Goal: Task Accomplishment & Management: Complete application form

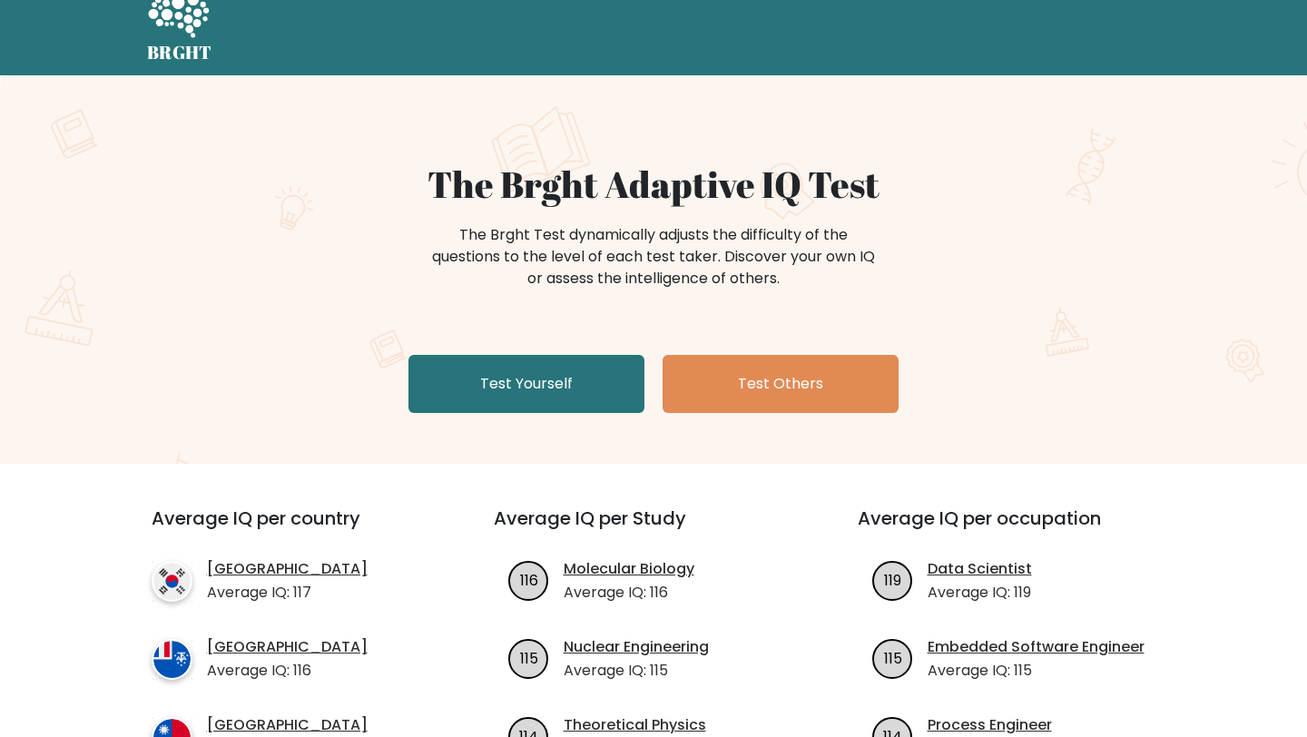
scroll to position [29, 0]
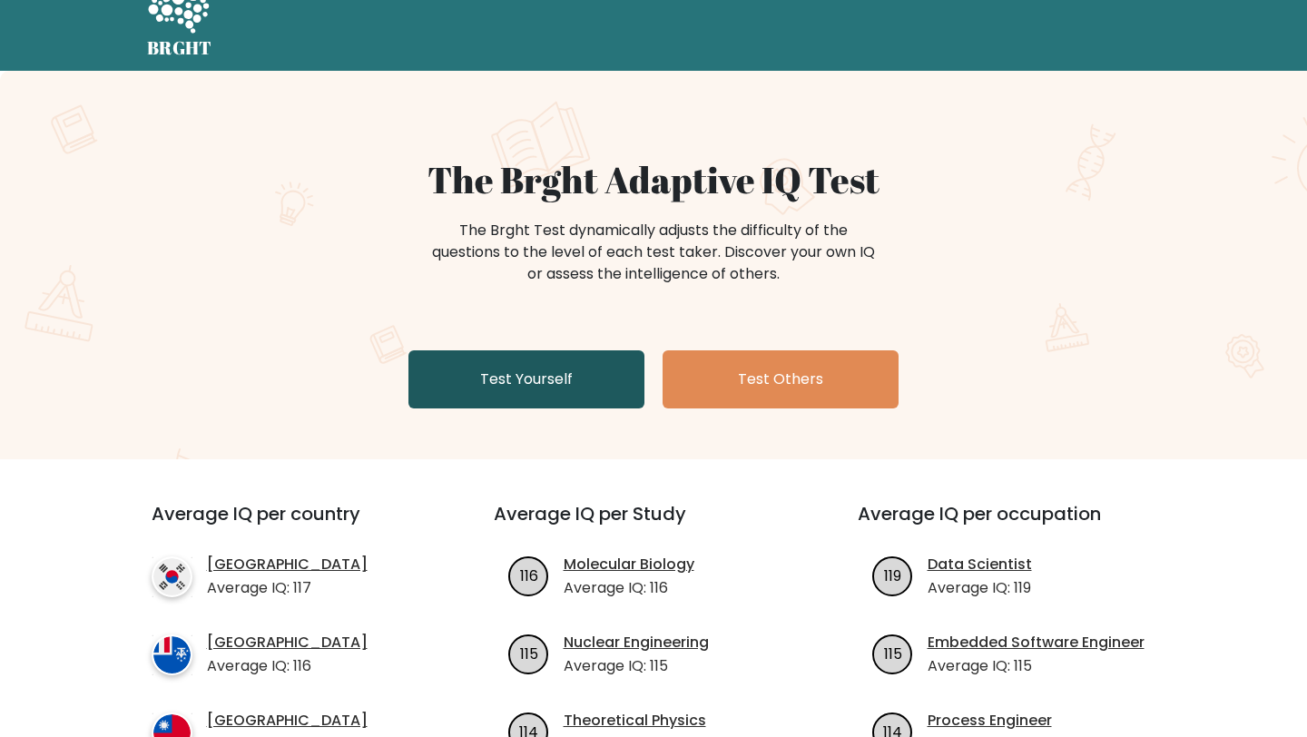
click at [566, 384] on link "Test Yourself" at bounding box center [526, 379] width 236 height 58
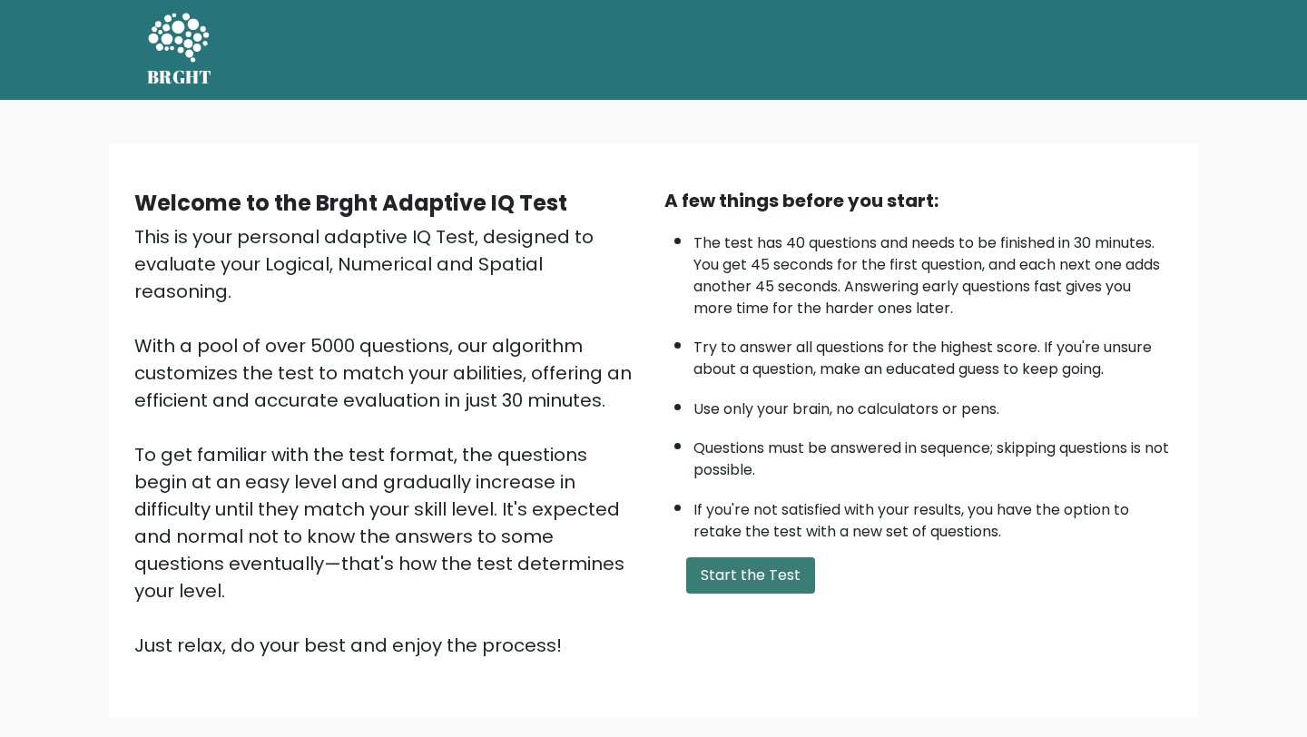
click at [726, 577] on button "Start the Test" at bounding box center [750, 575] width 129 height 36
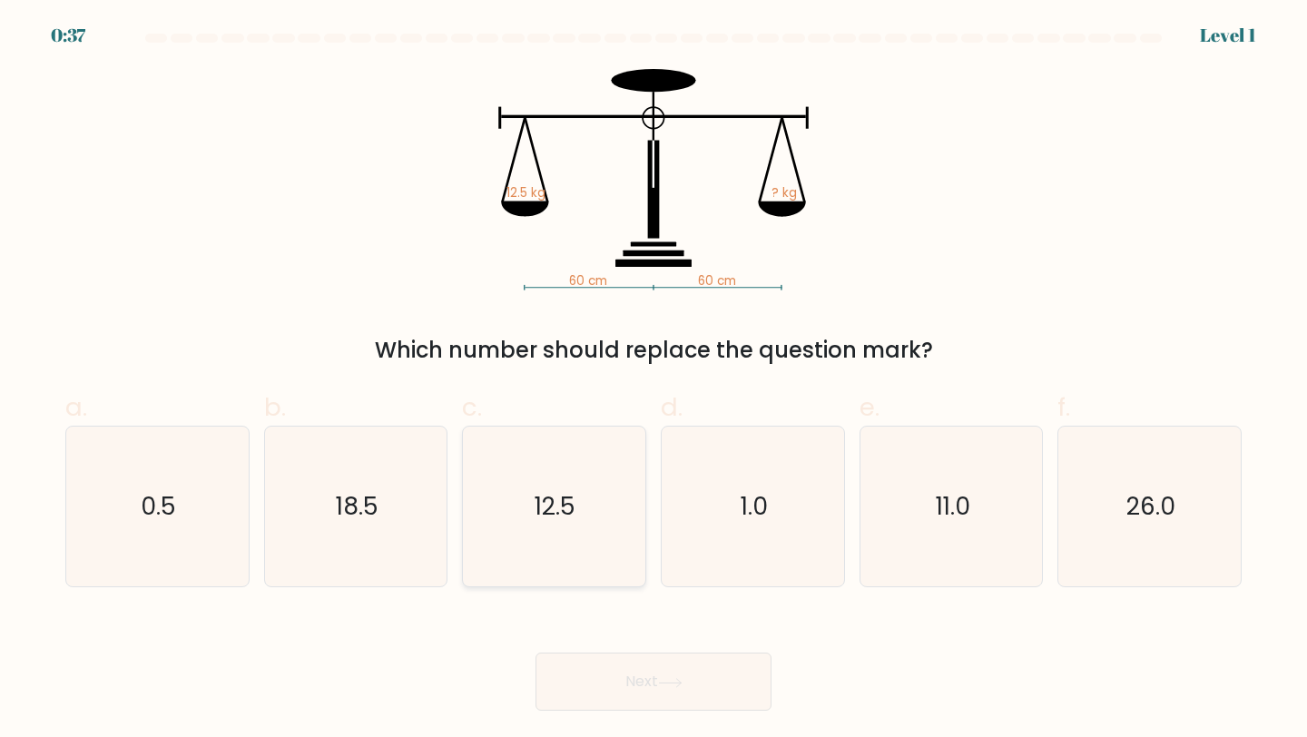
click at [608, 516] on icon "12.5" at bounding box center [554, 506] width 161 height 161
click at [653, 380] on input "c. 12.5" at bounding box center [653, 374] width 1 height 12
radio input "true"
click at [622, 669] on button "Next" at bounding box center [653, 681] width 236 height 58
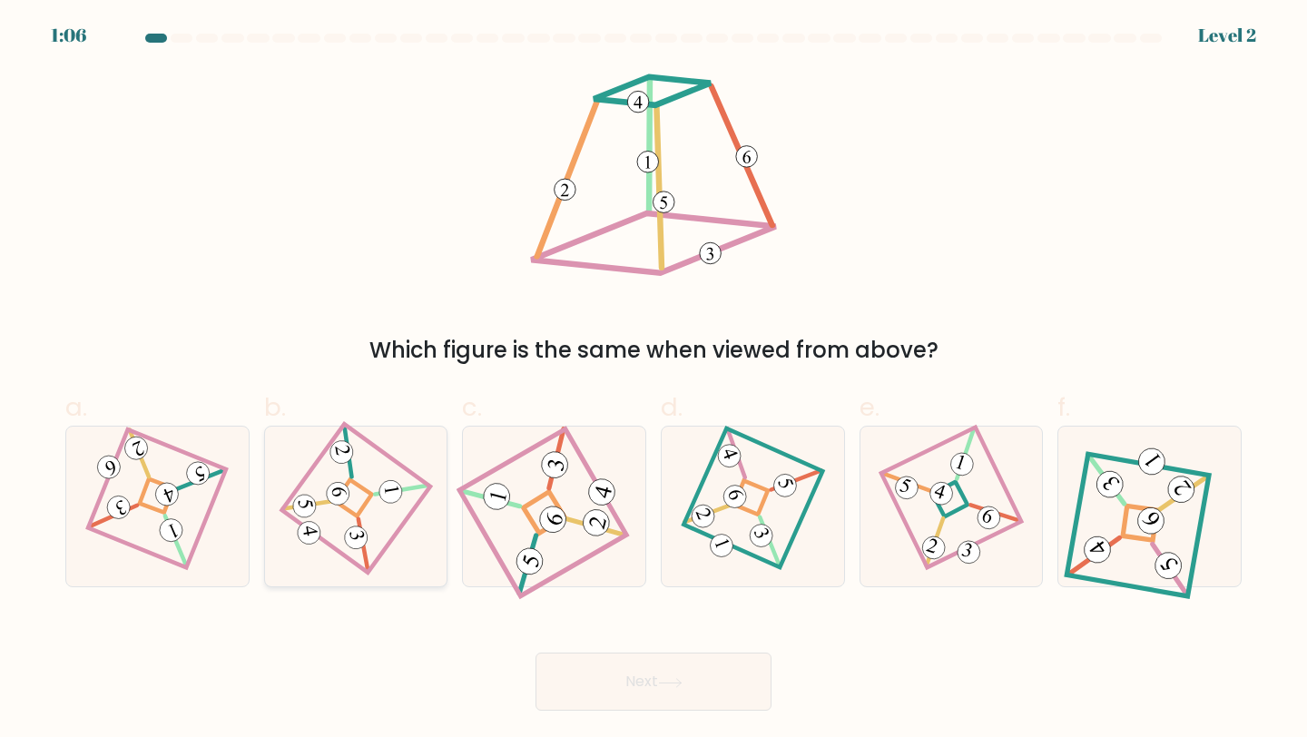
click at [327, 527] on icon at bounding box center [356, 507] width 112 height 128
click at [653, 380] on input "b." at bounding box center [653, 374] width 1 height 12
radio input "true"
click at [570, 670] on button "Next" at bounding box center [653, 681] width 236 height 58
click at [678, 701] on button "Next" at bounding box center [653, 681] width 236 height 58
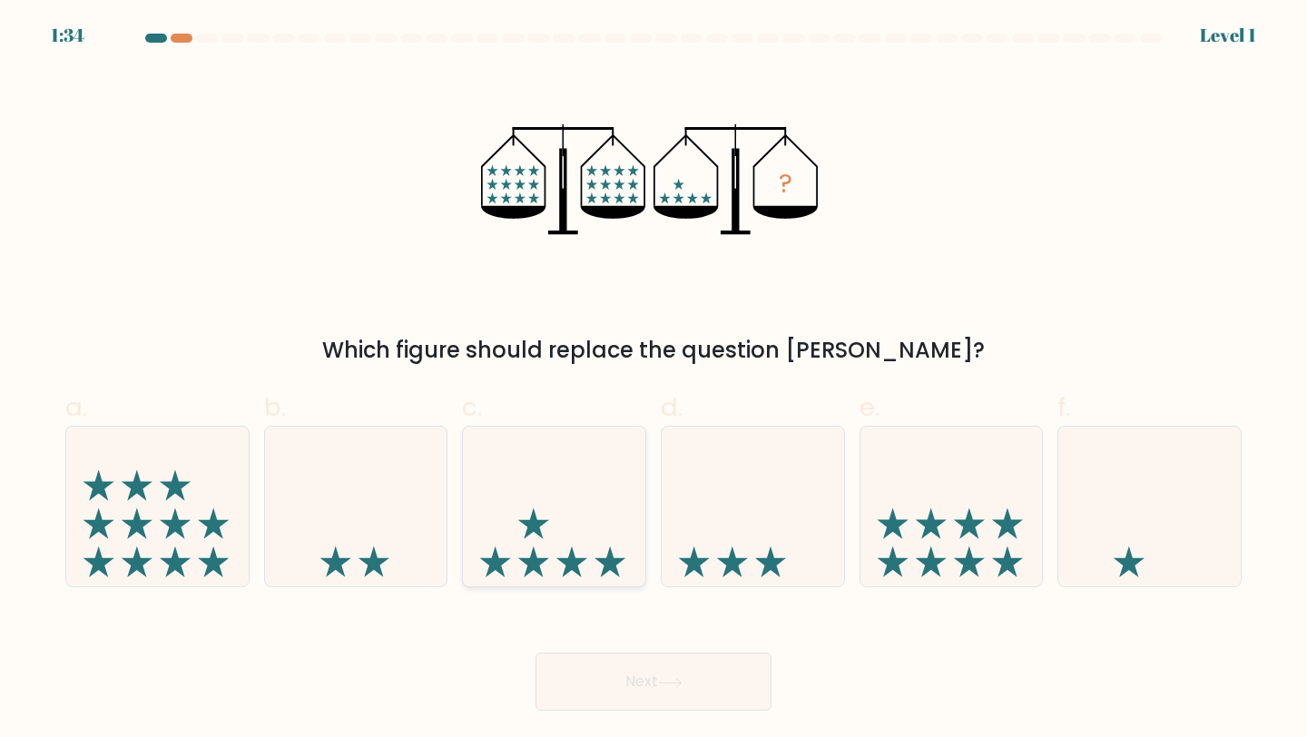
click at [534, 504] on icon at bounding box center [554, 506] width 182 height 151
click at [653, 380] on input "c." at bounding box center [653, 374] width 1 height 12
radio input "true"
click at [615, 662] on button "Next" at bounding box center [653, 681] width 236 height 58
click at [710, 664] on button "Next" at bounding box center [653, 681] width 236 height 58
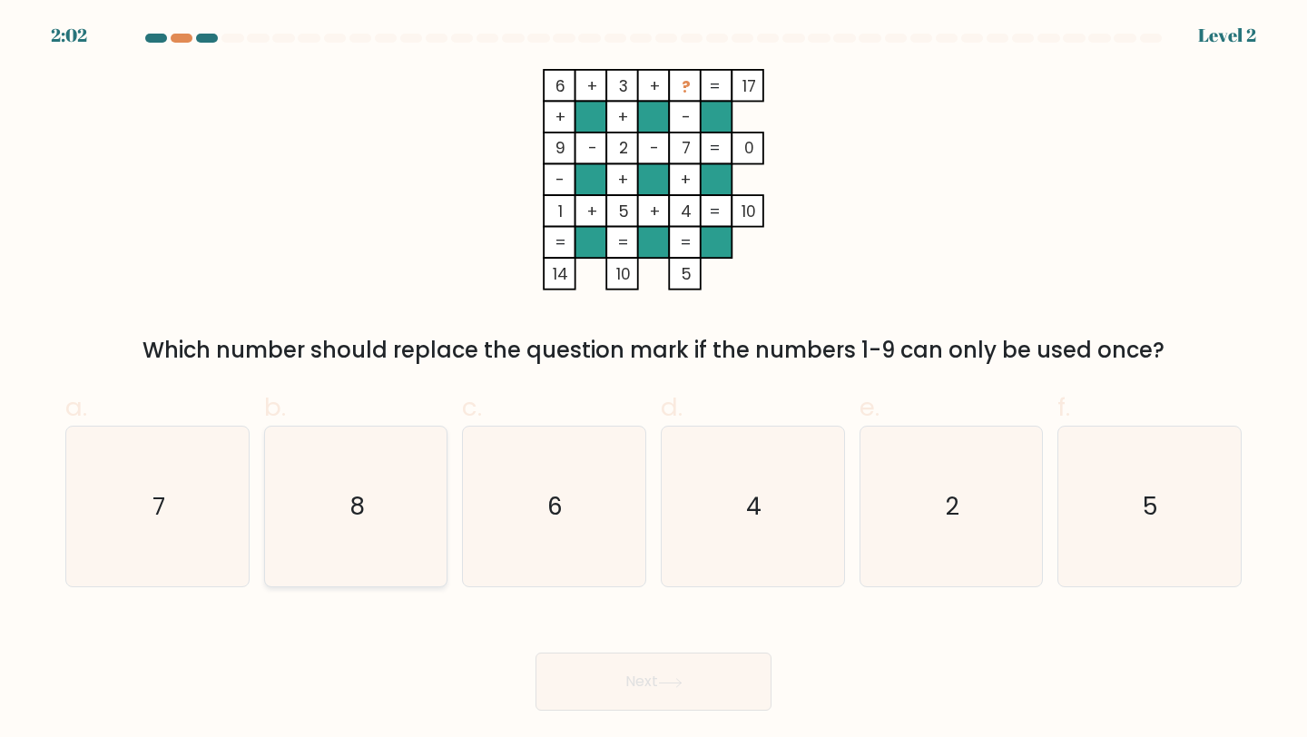
click at [323, 545] on icon "8" at bounding box center [356, 506] width 161 height 161
click at [653, 380] on input "b. 8" at bounding box center [653, 374] width 1 height 12
radio input "true"
click at [614, 669] on button "Next" at bounding box center [653, 681] width 236 height 58
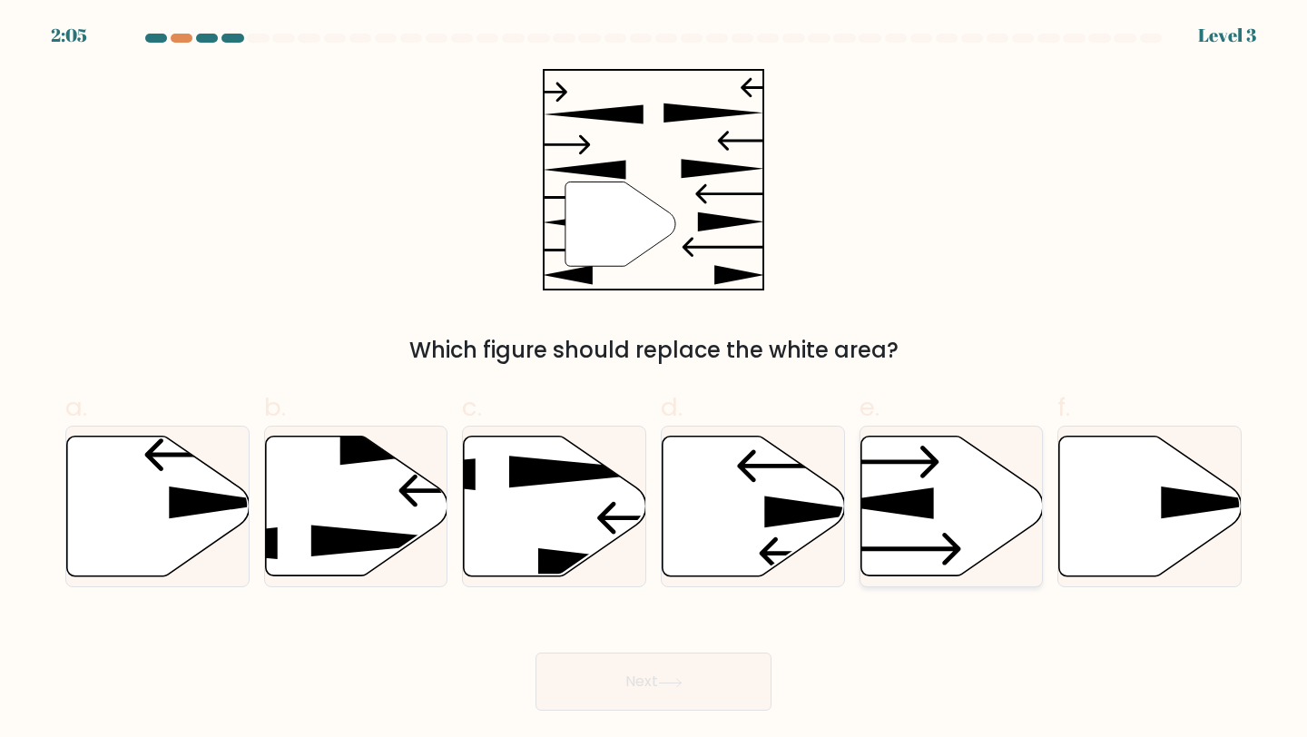
click at [894, 473] on icon at bounding box center [951, 506] width 182 height 140
click at [654, 380] on input "e." at bounding box center [653, 374] width 1 height 12
radio input "true"
click at [652, 682] on button "Next" at bounding box center [653, 681] width 236 height 58
click at [720, 691] on button "Next" at bounding box center [653, 681] width 236 height 58
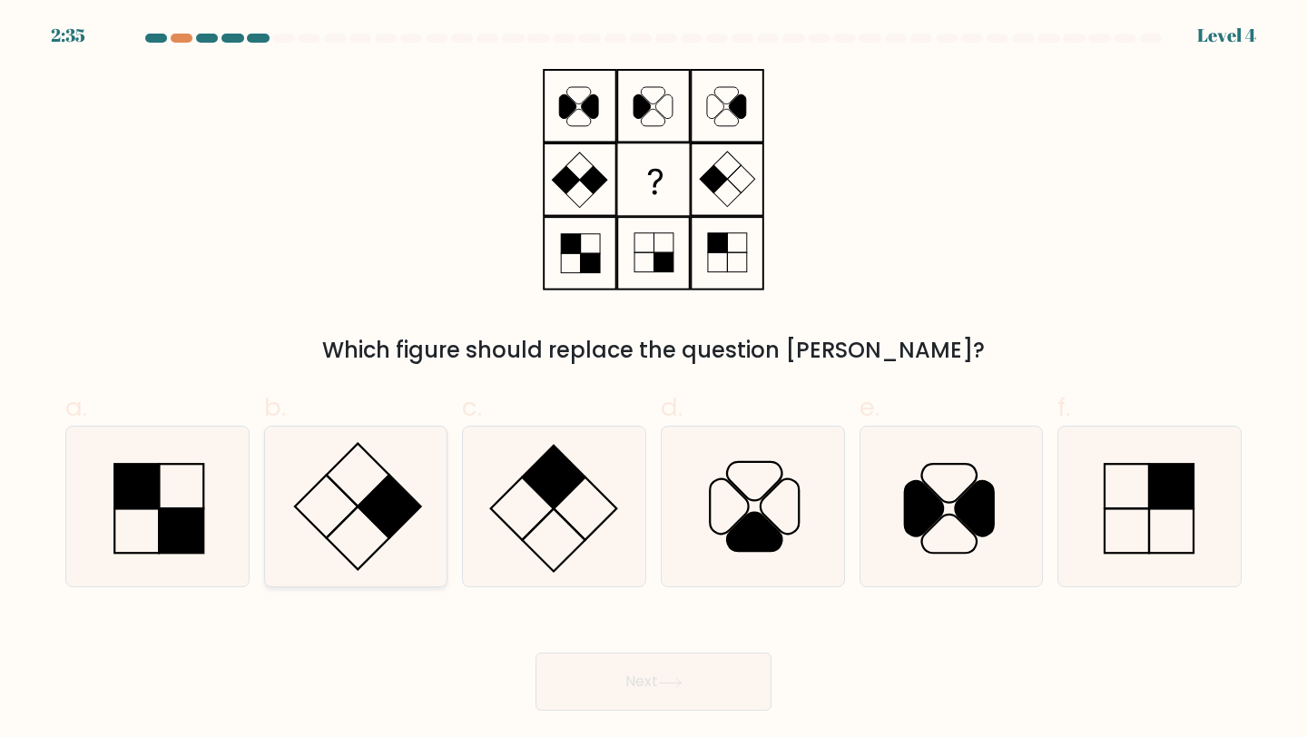
click at [388, 522] on rect at bounding box center [389, 506] width 63 height 63
click at [653, 380] on input "b." at bounding box center [653, 374] width 1 height 12
radio input "true"
click at [633, 690] on button "Next" at bounding box center [653, 681] width 236 height 58
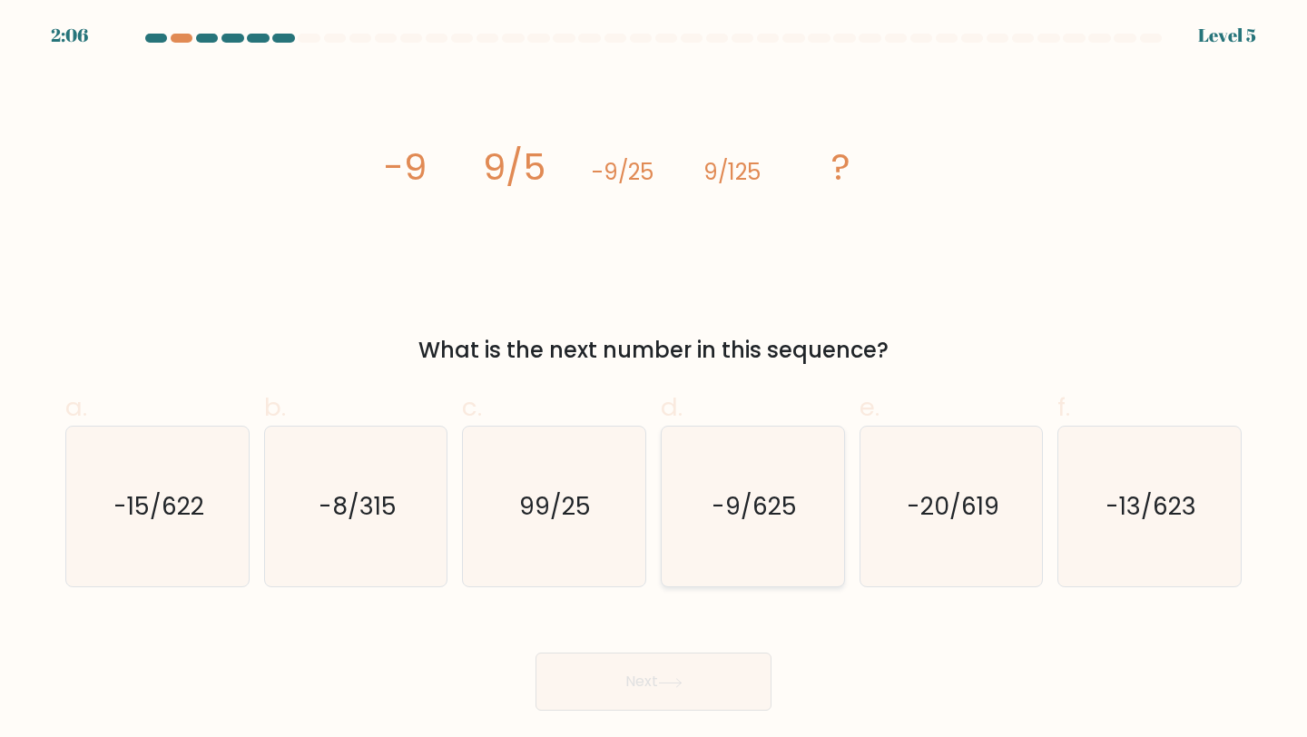
click at [774, 493] on text "-9/625" at bounding box center [753, 506] width 85 height 34
click at [654, 380] on input "d. -9/625" at bounding box center [653, 374] width 1 height 12
radio input "true"
click at [668, 683] on icon at bounding box center [670, 683] width 24 height 10
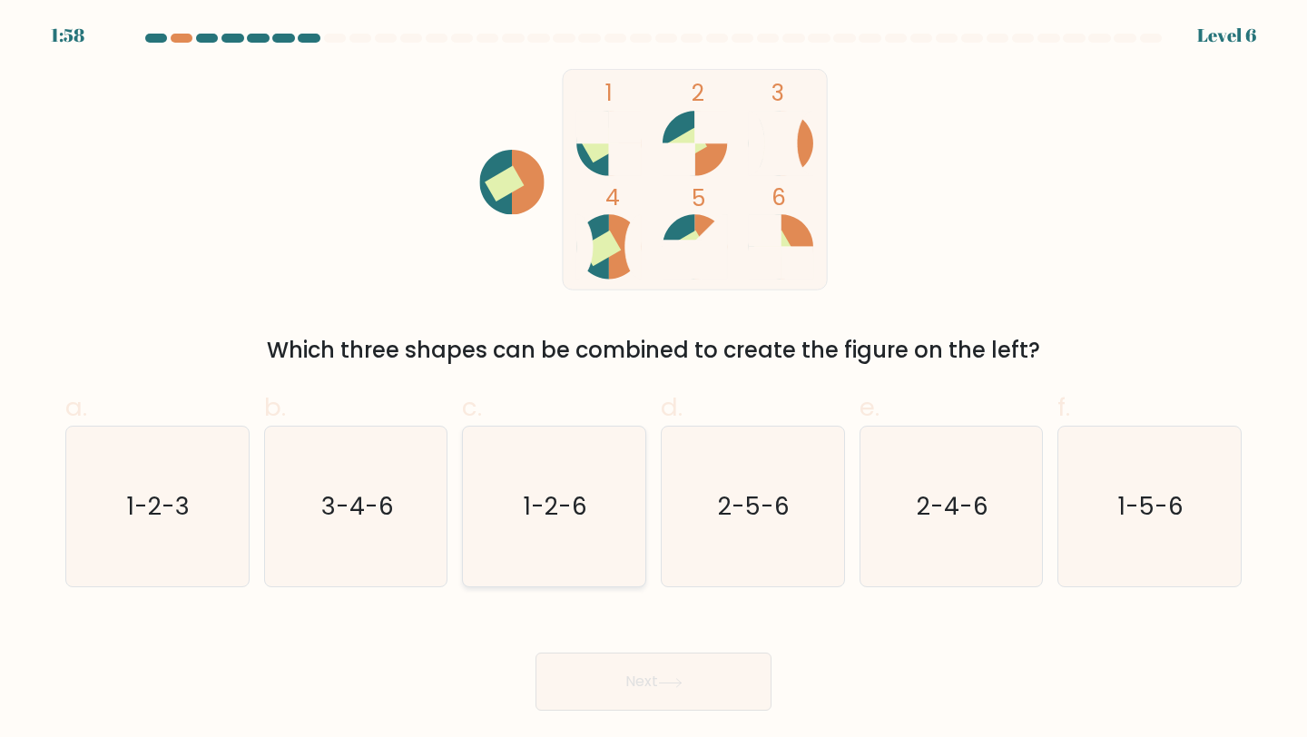
click at [584, 529] on icon "1-2-6" at bounding box center [554, 506] width 161 height 161
click at [653, 380] on input "c. 1-2-6" at bounding box center [653, 374] width 1 height 12
radio input "true"
click at [628, 651] on div "Next" at bounding box center [653, 660] width 1198 height 102
click at [624, 670] on button "Next" at bounding box center [653, 681] width 236 height 58
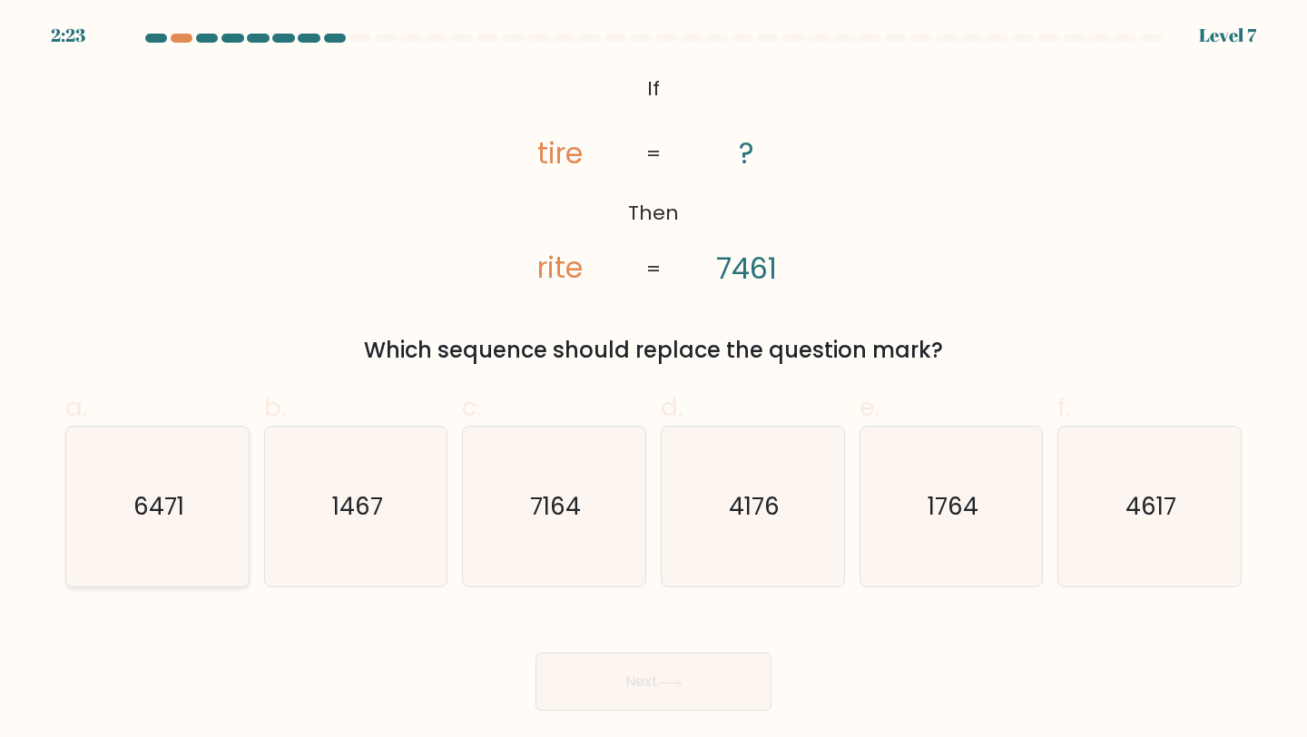
click at [183, 514] on icon "6471" at bounding box center [157, 506] width 161 height 161
click at [653, 380] on input "a. 6471" at bounding box center [653, 374] width 1 height 12
radio input "true"
click at [629, 665] on button "Next" at bounding box center [653, 681] width 236 height 58
click at [698, 663] on button "Next" at bounding box center [653, 681] width 236 height 58
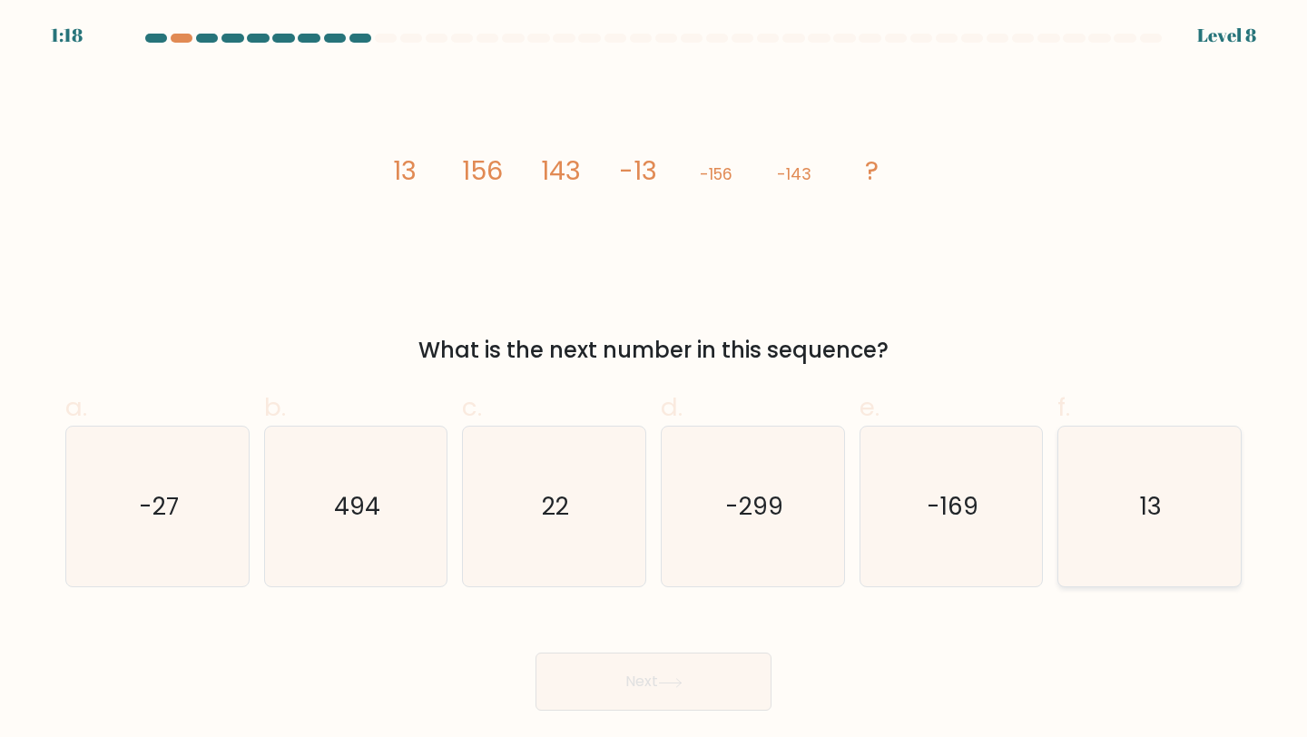
click at [1145, 503] on text "13" at bounding box center [1151, 506] width 22 height 34
click at [654, 380] on input "f. 13" at bounding box center [653, 374] width 1 height 12
radio input "true"
click at [625, 661] on button "Next" at bounding box center [653, 681] width 236 height 58
click at [729, 681] on button "Next" at bounding box center [653, 681] width 236 height 58
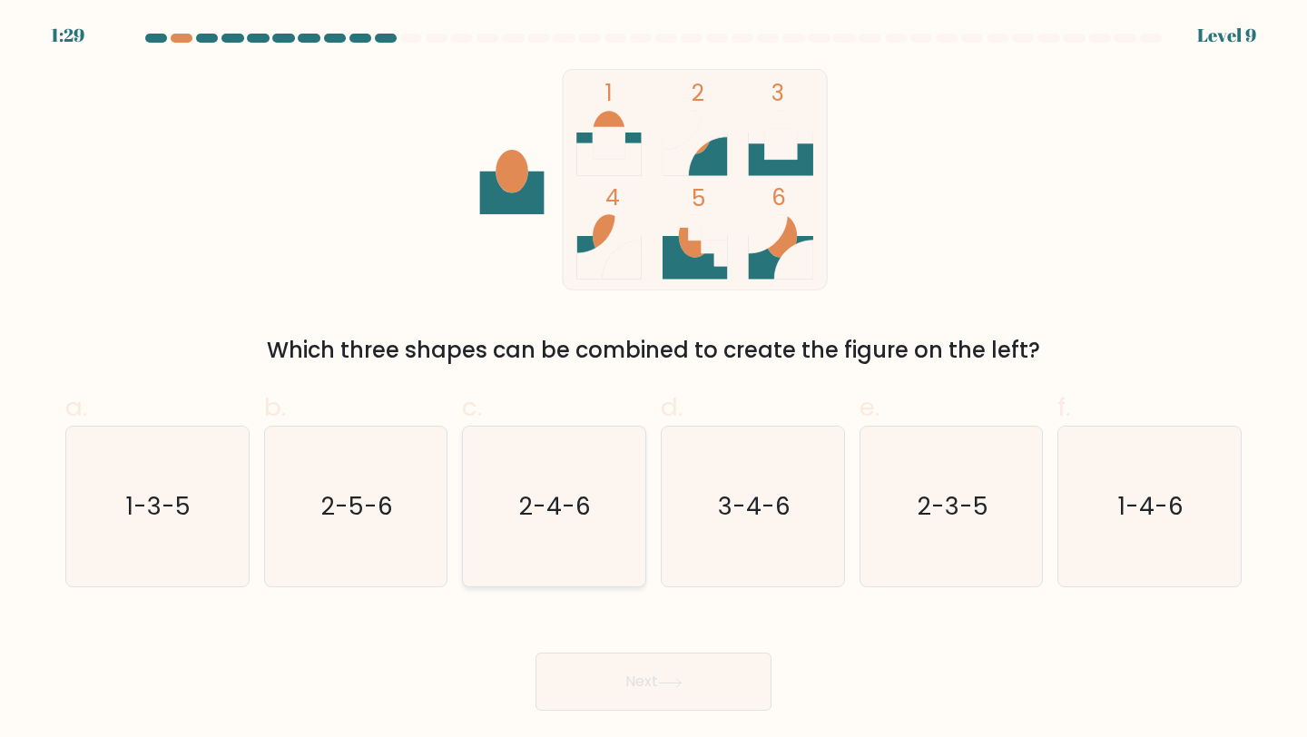
click at [573, 471] on icon "2-4-6" at bounding box center [554, 506] width 161 height 161
click at [653, 380] on input "c. 2-4-6" at bounding box center [653, 374] width 1 height 12
radio input "true"
click at [604, 700] on button "Next" at bounding box center [653, 681] width 236 height 58
click at [724, 656] on button "Next" at bounding box center [653, 681] width 236 height 58
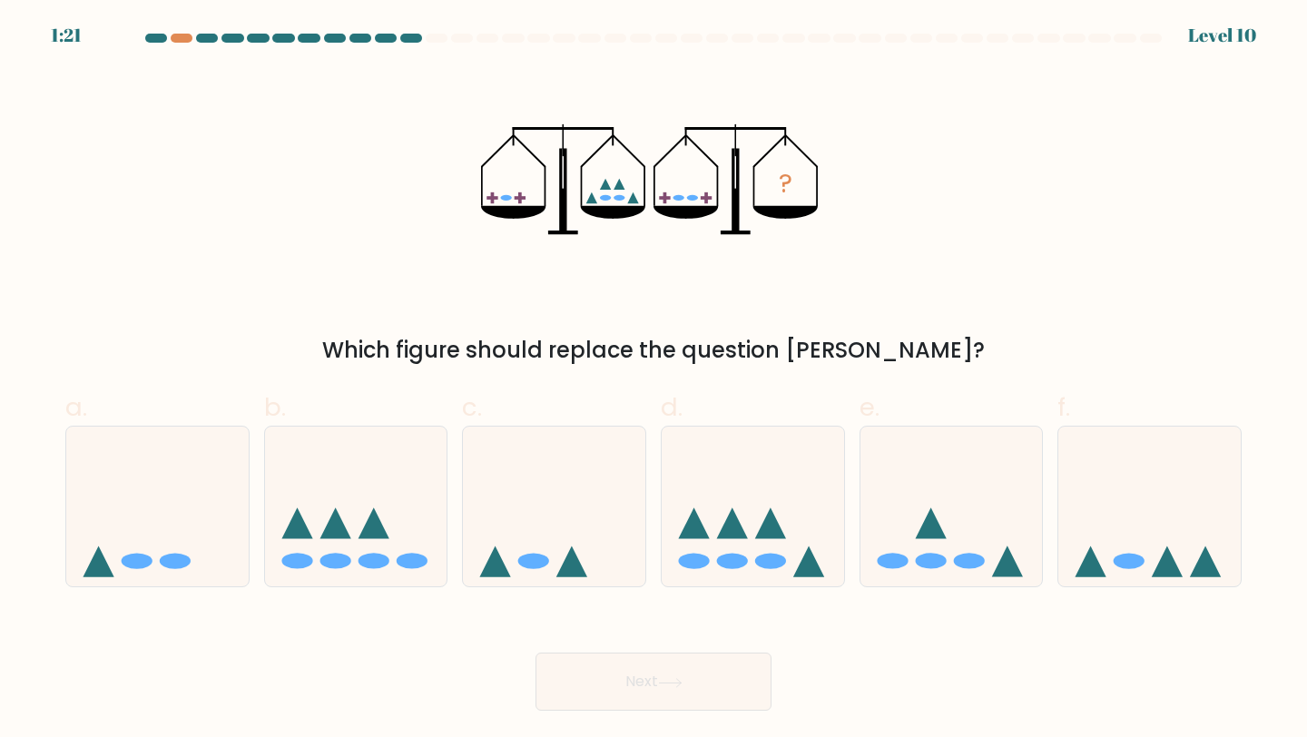
click at [750, 669] on button "Next" at bounding box center [653, 681] width 236 height 58
click at [908, 667] on div "Next" at bounding box center [653, 660] width 1198 height 102
click at [740, 535] on icon at bounding box center [732, 522] width 31 height 31
click at [654, 380] on input "d." at bounding box center [653, 374] width 1 height 12
radio input "true"
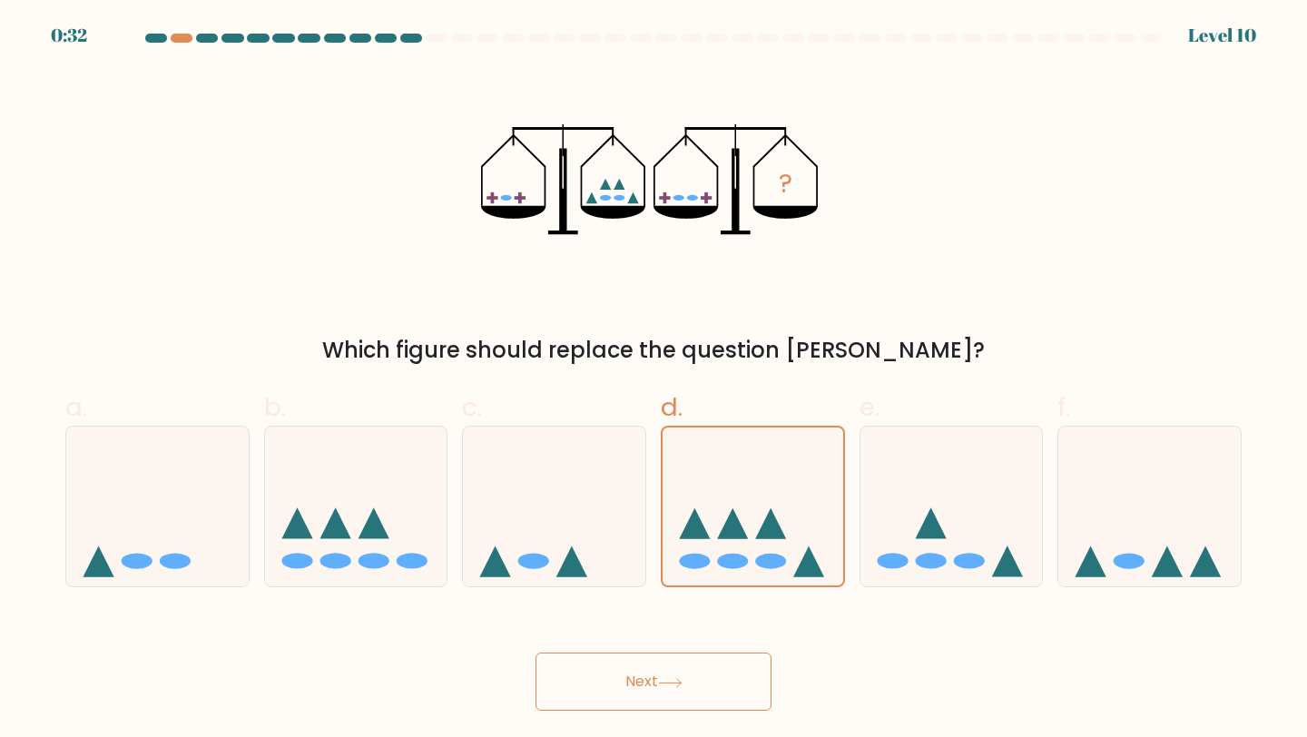
click at [649, 694] on button "Next" at bounding box center [653, 681] width 236 height 58
click at [731, 676] on button "Next" at bounding box center [653, 681] width 236 height 58
click at [726, 666] on button "Next" at bounding box center [653, 681] width 236 height 58
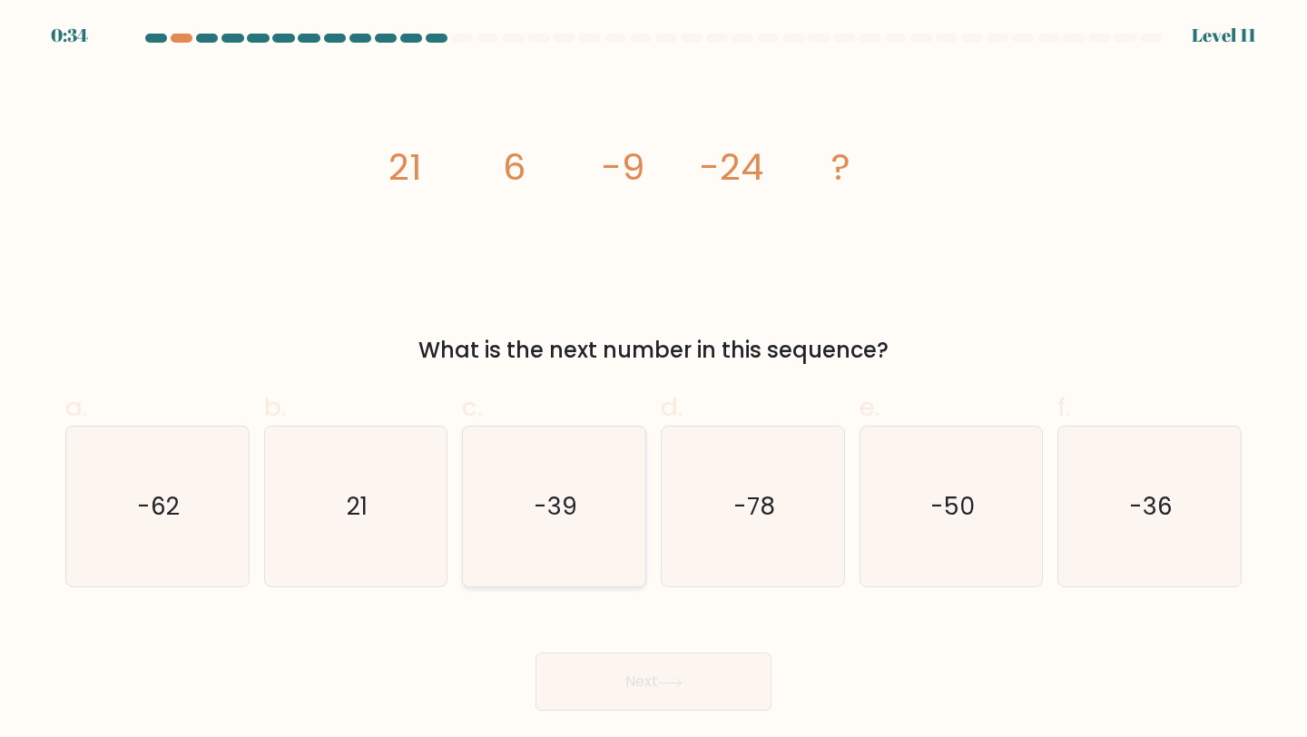
click at [541, 543] on icon "-39" at bounding box center [554, 506] width 161 height 161
click at [653, 380] on input "c. -39" at bounding box center [653, 374] width 1 height 12
radio input "true"
click at [603, 684] on button "Next" at bounding box center [653, 681] width 236 height 58
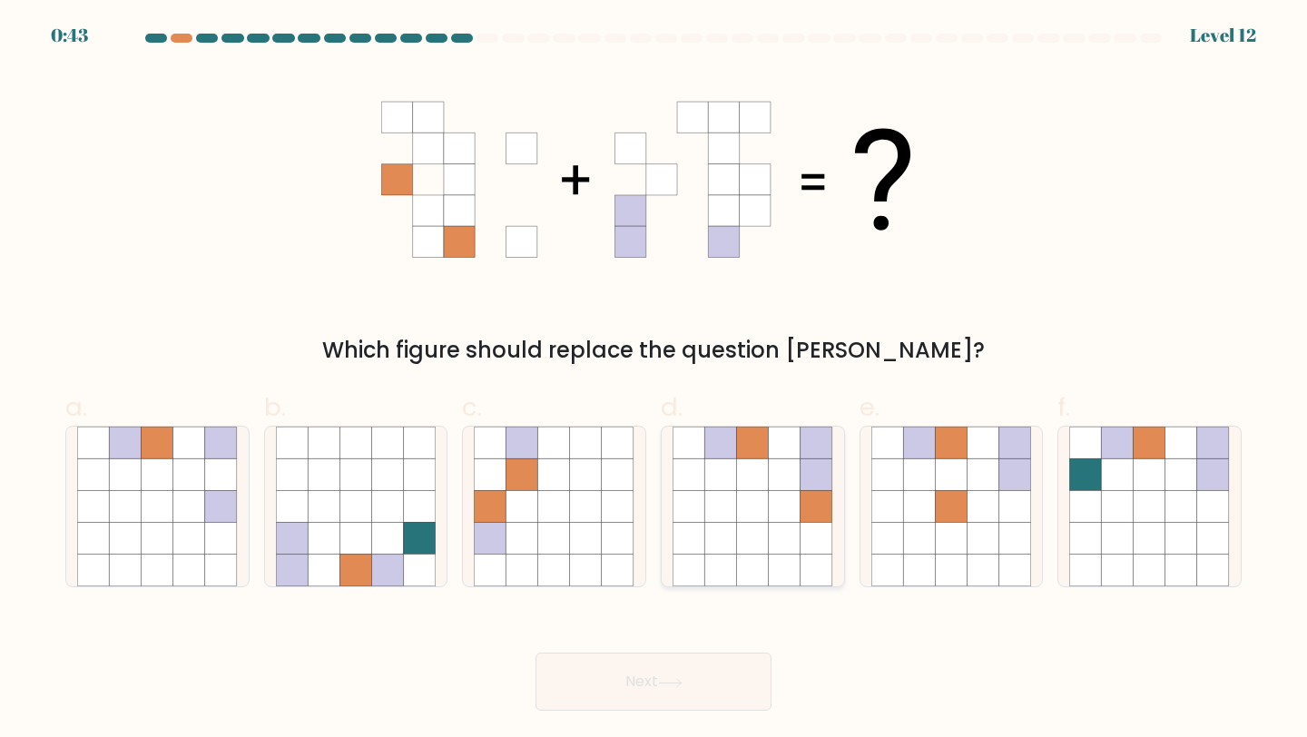
click at [762, 471] on icon at bounding box center [753, 474] width 32 height 32
click at [654, 380] on input "d." at bounding box center [653, 374] width 1 height 12
radio input "true"
click at [637, 682] on button "Next" at bounding box center [653, 681] width 236 height 58
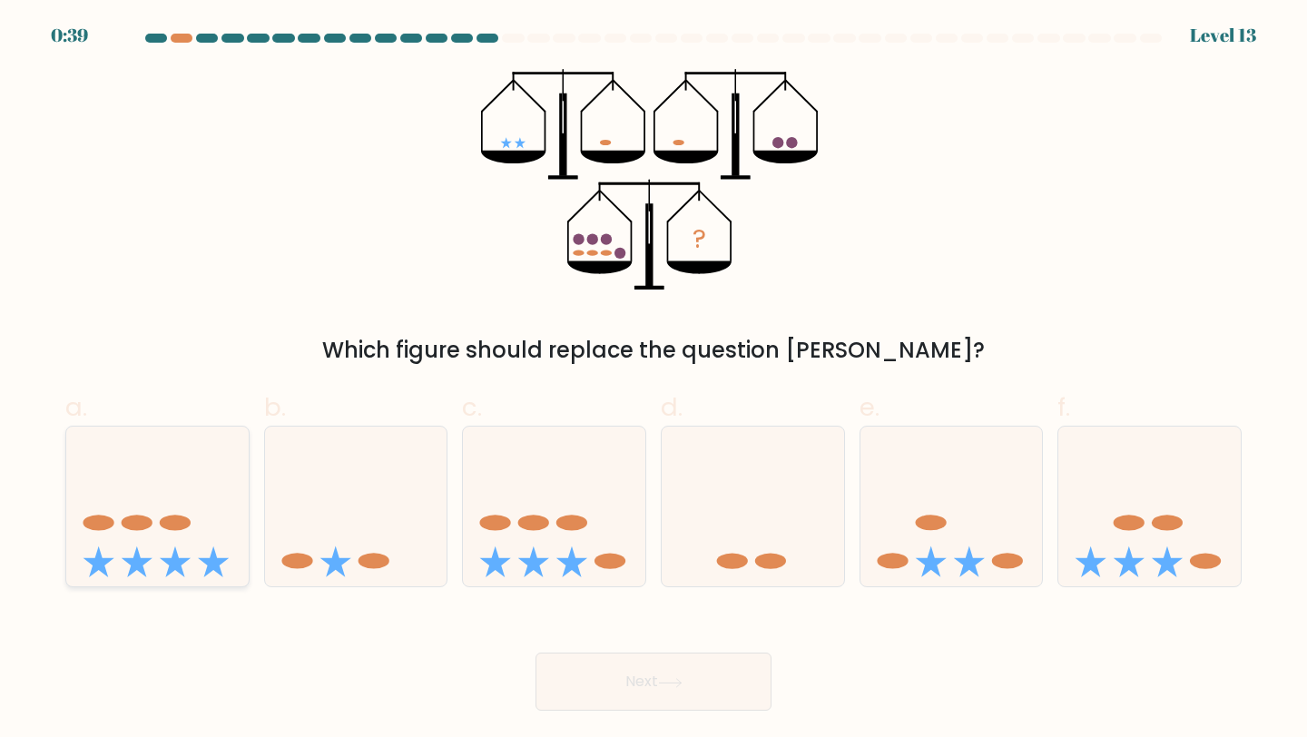
click at [152, 533] on icon at bounding box center [157, 506] width 182 height 151
click at [653, 380] on input "a." at bounding box center [653, 374] width 1 height 12
radio input "true"
click at [643, 691] on button "Next" at bounding box center [653, 681] width 236 height 58
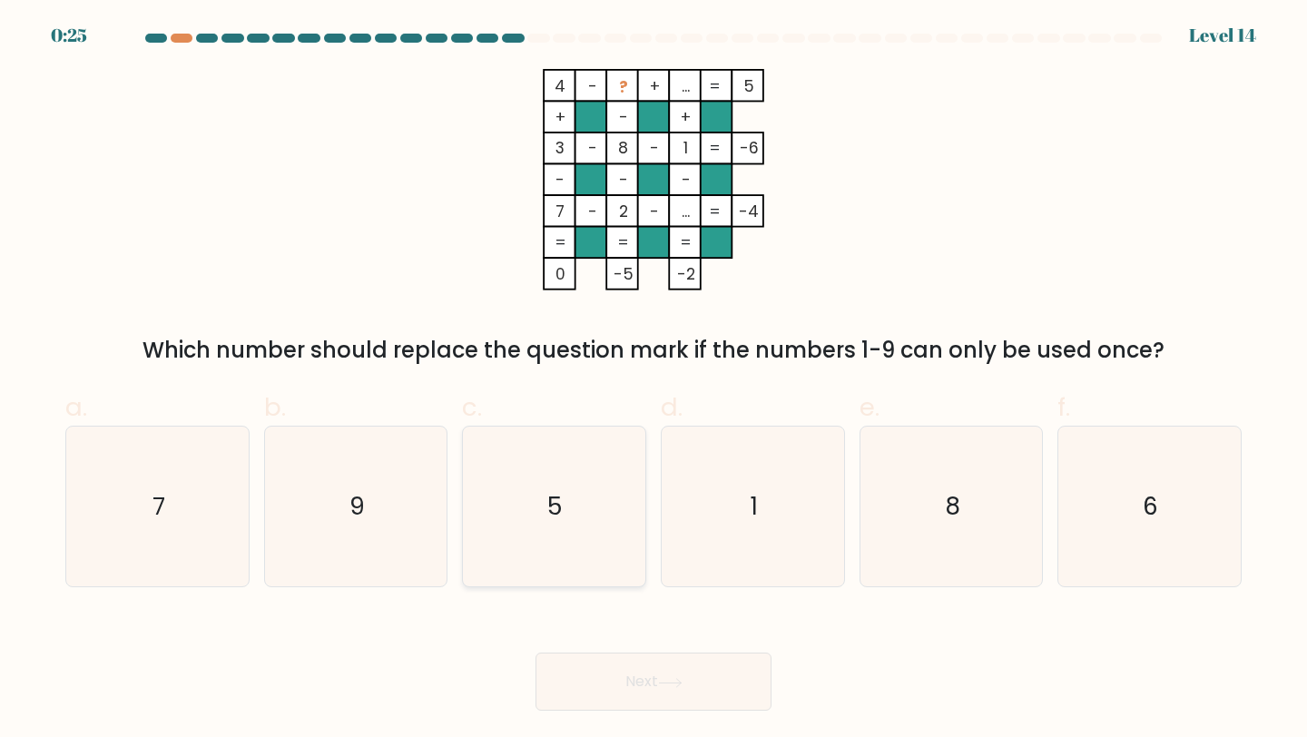
click at [554, 524] on icon "5" at bounding box center [554, 506] width 161 height 161
click at [653, 380] on input "c. 5" at bounding box center [653, 374] width 1 height 12
radio input "true"
click at [617, 670] on button "Next" at bounding box center [653, 681] width 236 height 58
click at [723, 702] on button "Next" at bounding box center [653, 681] width 236 height 58
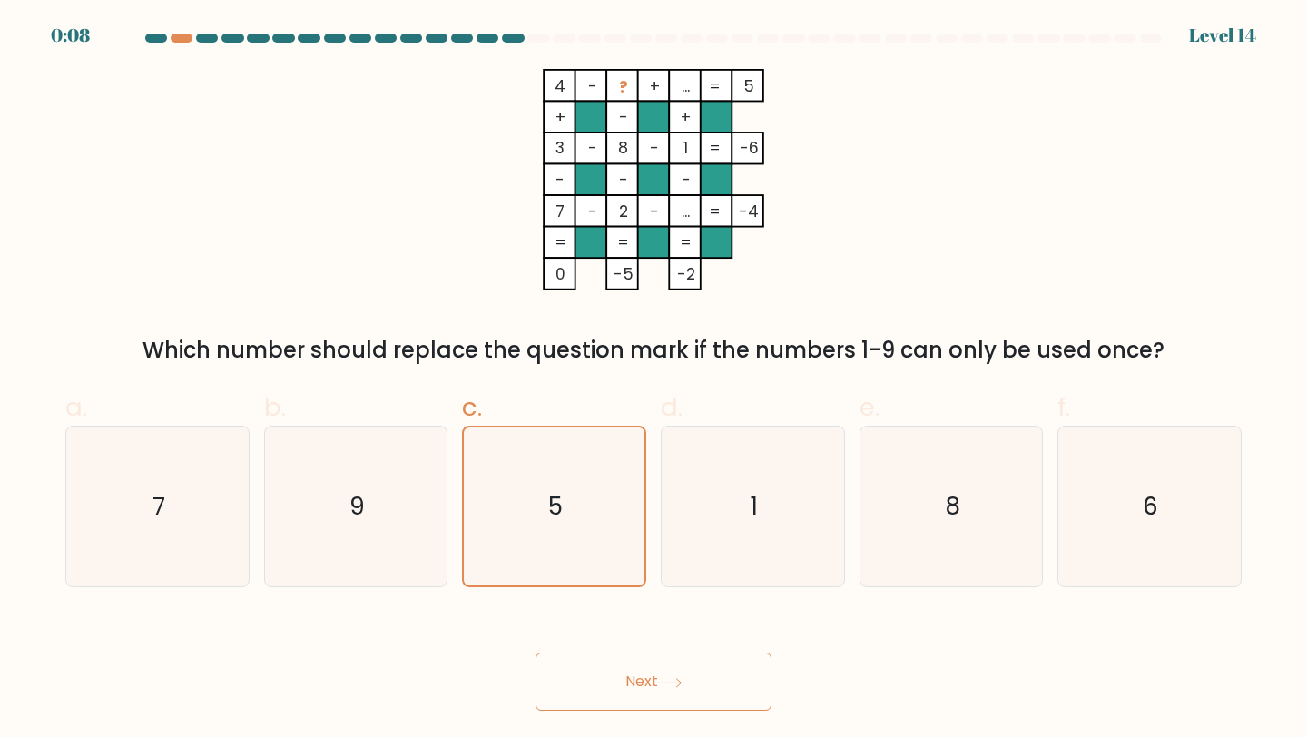
click at [680, 667] on button "Next" at bounding box center [653, 681] width 236 height 58
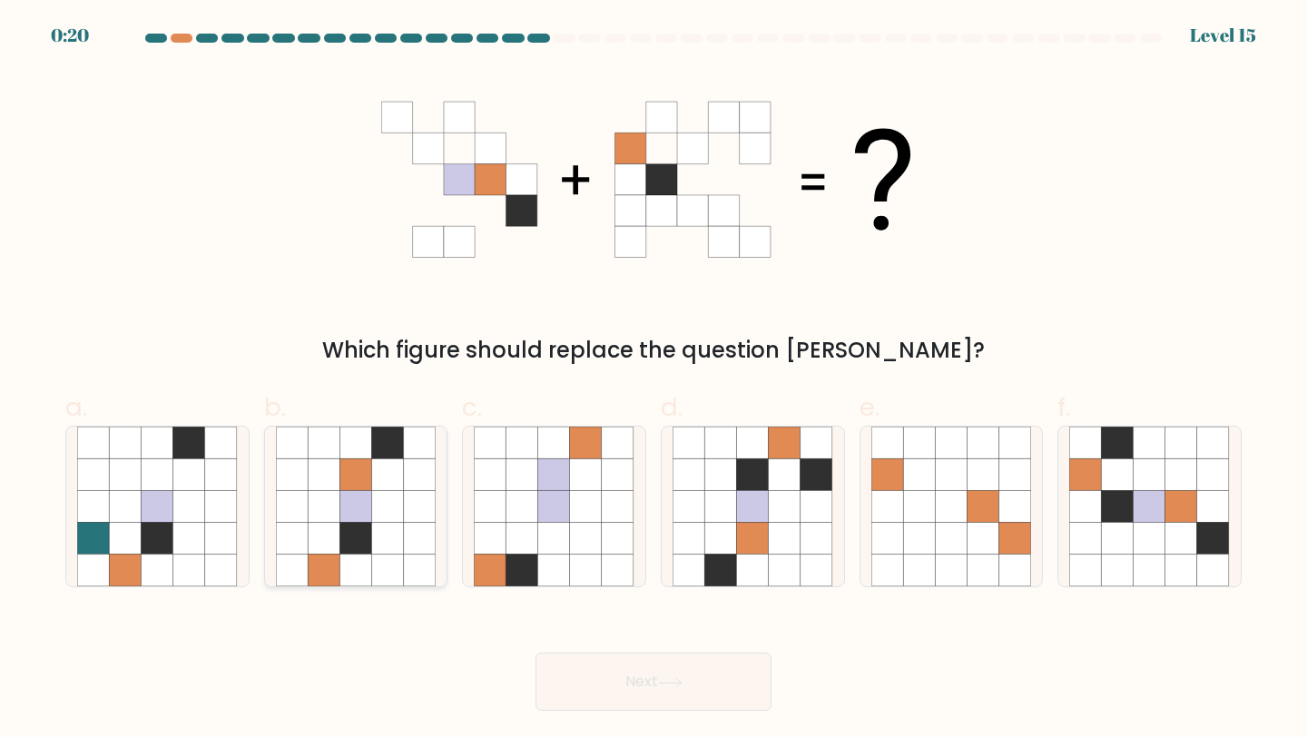
click at [377, 500] on icon at bounding box center [388, 507] width 32 height 32
click at [653, 380] on input "b." at bounding box center [653, 374] width 1 height 12
radio input "true"
click at [681, 678] on icon at bounding box center [670, 683] width 24 height 10
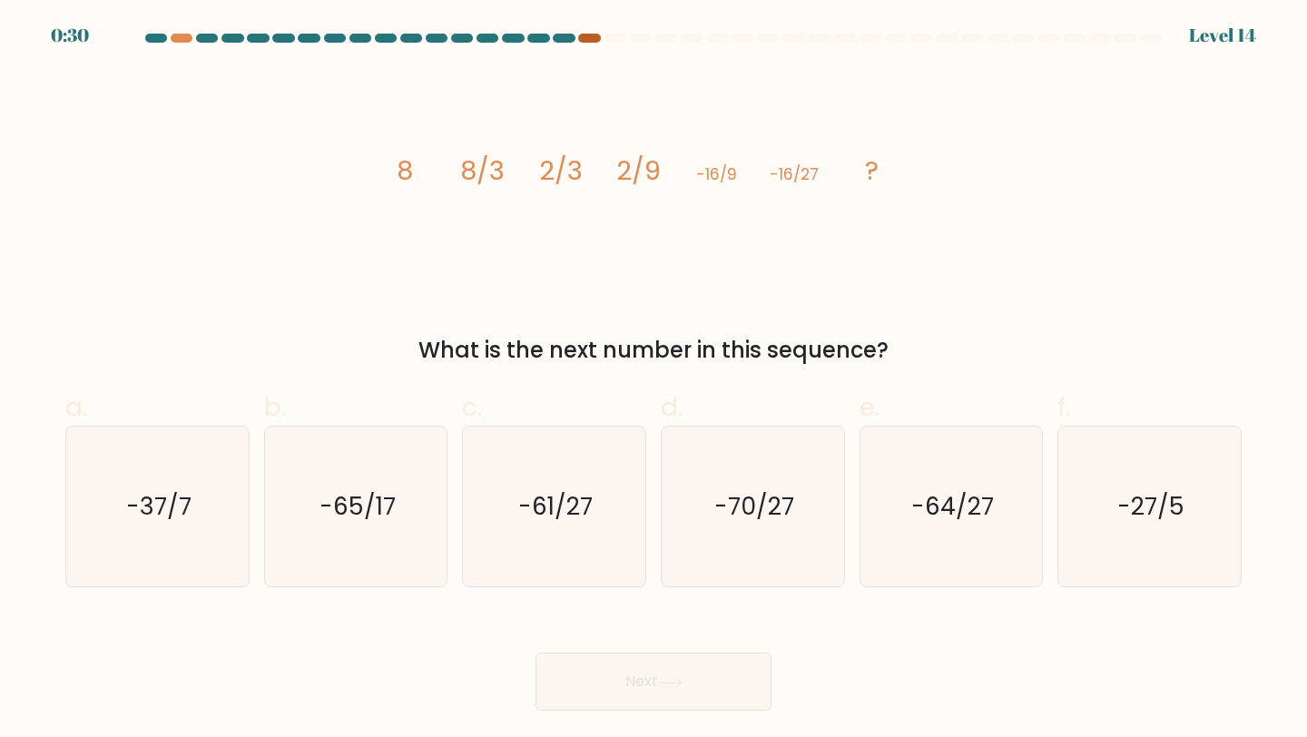
click at [589, 39] on div at bounding box center [589, 38] width 22 height 9
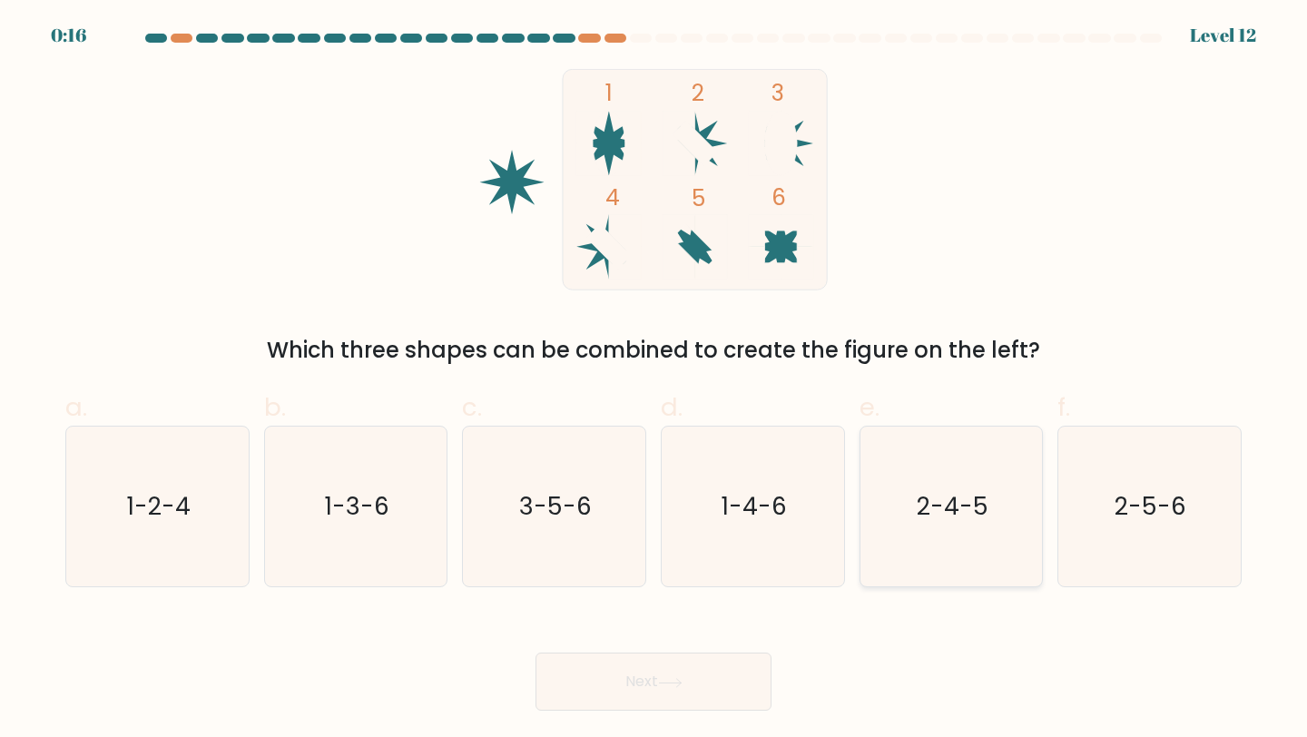
click at [940, 470] on icon "2-4-5" at bounding box center [951, 506] width 161 height 161
click at [654, 380] on input "e. 2-4-5" at bounding box center [653, 374] width 1 height 12
radio input "true"
click at [693, 683] on button "Next" at bounding box center [653, 681] width 236 height 58
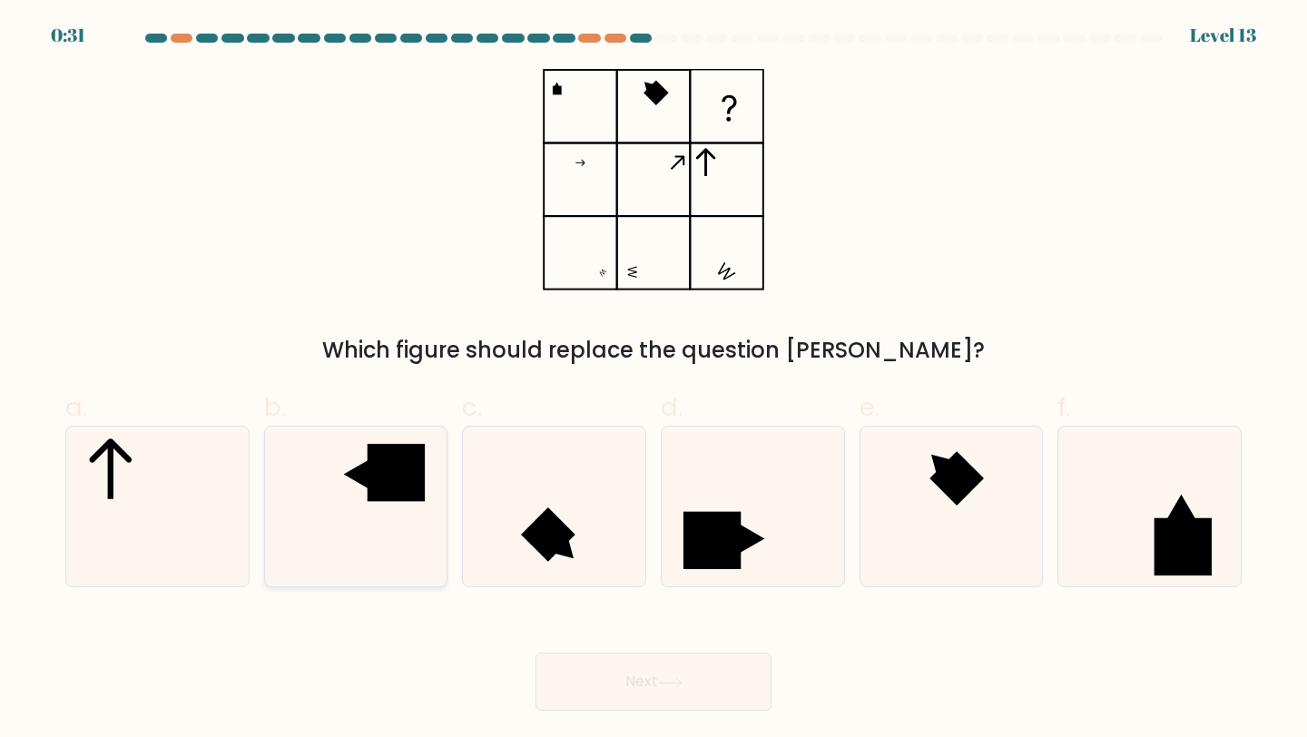
click at [334, 504] on icon at bounding box center [356, 506] width 161 height 161
click at [653, 380] on input "b." at bounding box center [653, 374] width 1 height 12
radio input "true"
click at [641, 679] on button "Next" at bounding box center [653, 681] width 236 height 58
click at [712, 676] on button "Next" at bounding box center [653, 681] width 236 height 58
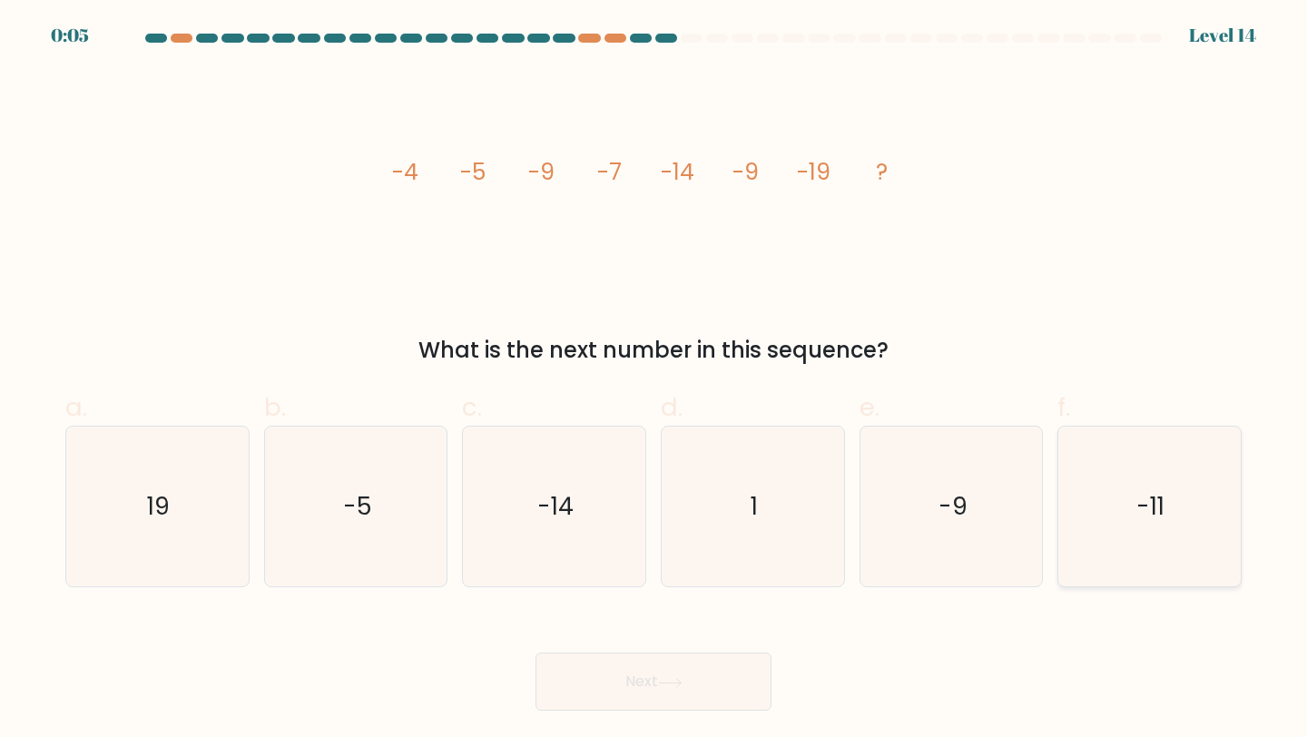
click at [1165, 478] on icon "-11" at bounding box center [1149, 506] width 161 height 161
click at [654, 380] on input "f. -11" at bounding box center [653, 374] width 1 height 12
radio input "true"
click at [377, 548] on icon "-5" at bounding box center [356, 506] width 161 height 161
click at [653, 380] on input "b. -5" at bounding box center [653, 374] width 1 height 12
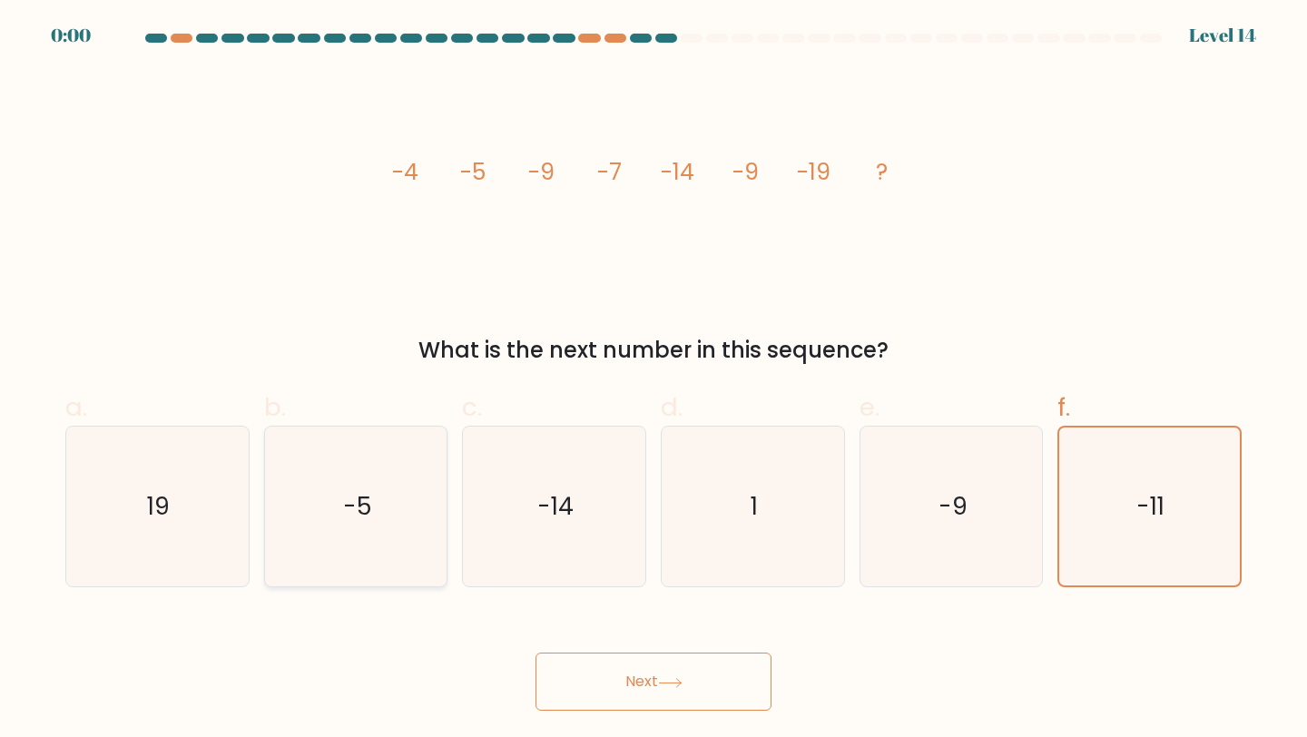
radio input "true"
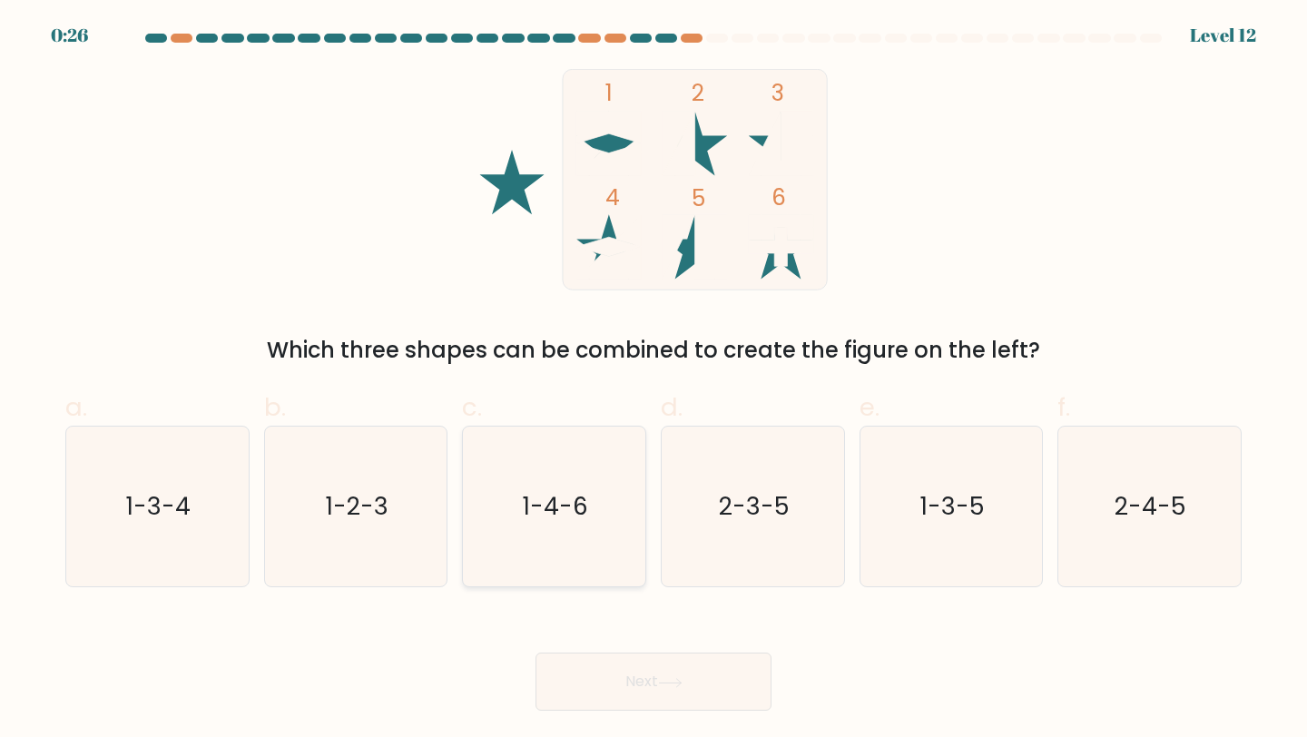
click at [544, 534] on icon "1-4-6" at bounding box center [554, 506] width 161 height 161
click at [653, 380] on input "c. 1-4-6" at bounding box center [653, 374] width 1 height 12
radio input "true"
click at [781, 524] on icon "2-3-5" at bounding box center [752, 506] width 161 height 161
click at [654, 380] on input "d. 2-3-5" at bounding box center [653, 374] width 1 height 12
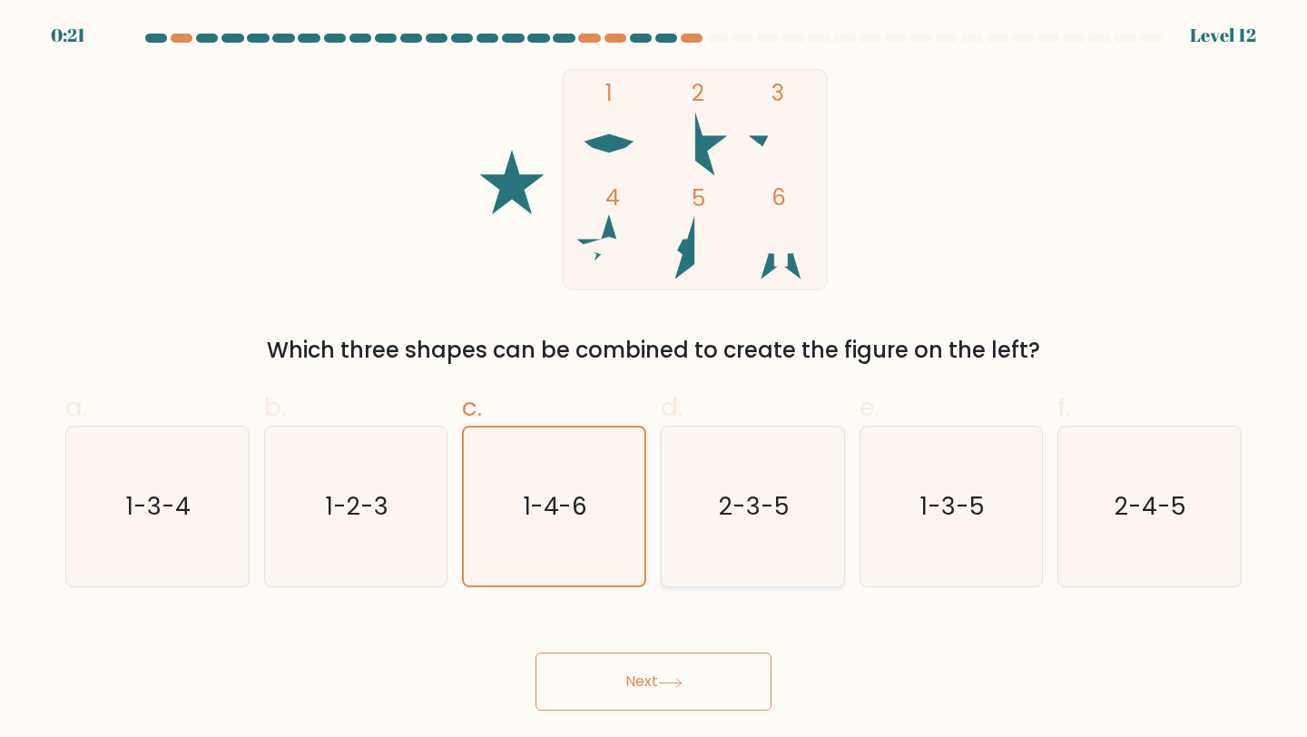
radio input "true"
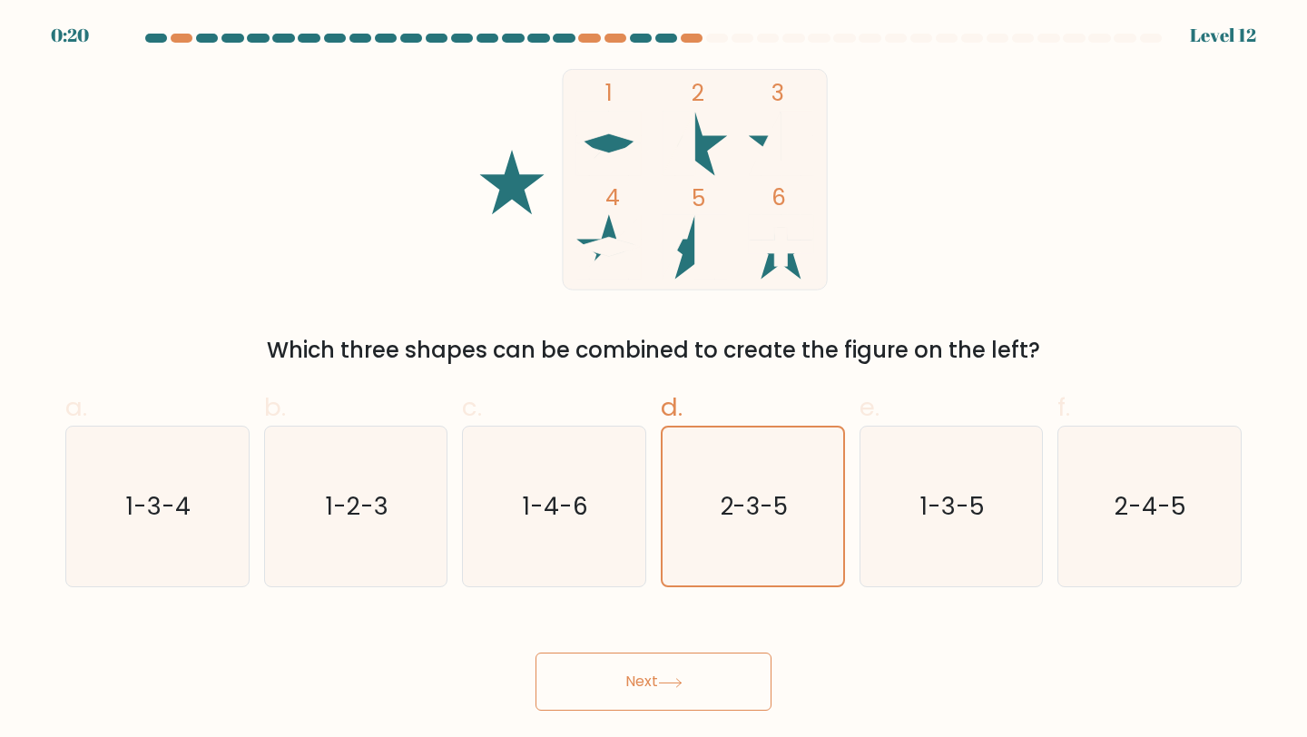
click at [648, 681] on button "Next" at bounding box center [653, 681] width 236 height 58
click at [720, 692] on button "Next" at bounding box center [653, 681] width 236 height 58
click at [682, 680] on icon at bounding box center [670, 683] width 24 height 10
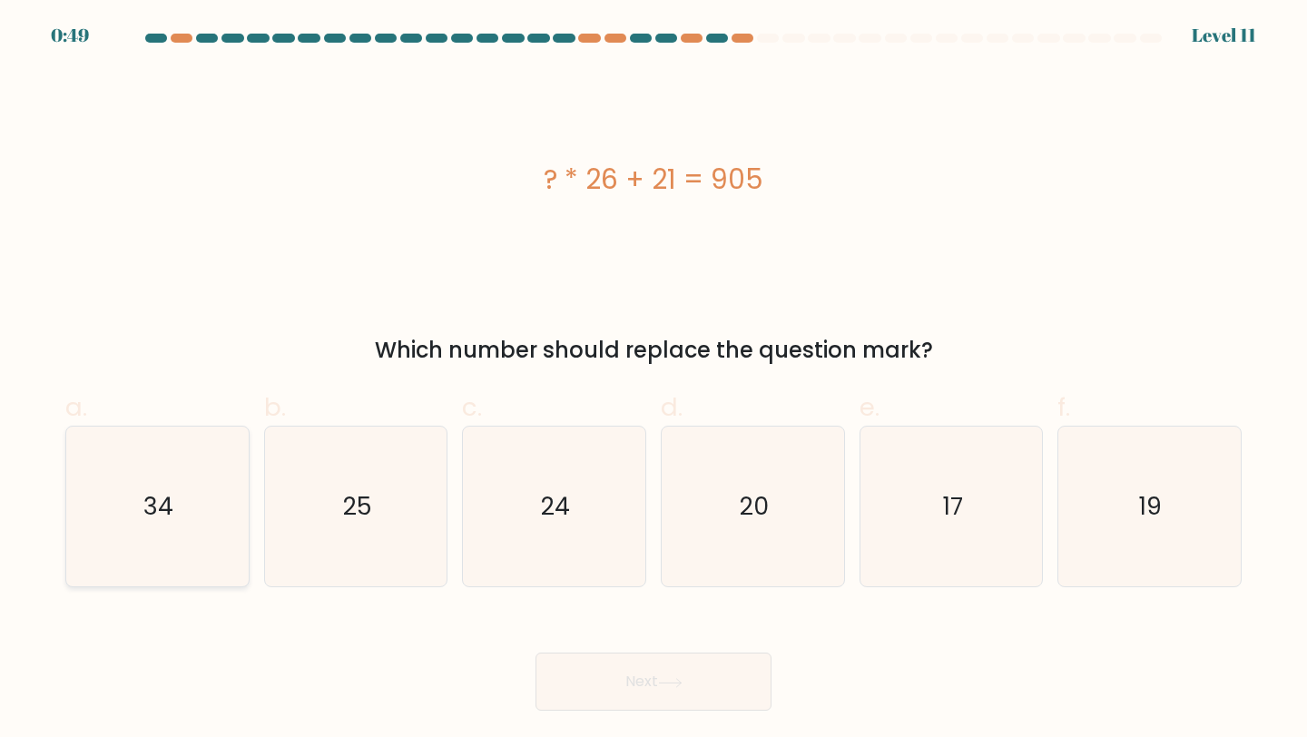
click at [99, 497] on icon "34" at bounding box center [157, 506] width 161 height 161
click at [653, 380] on input "a. 34" at bounding box center [653, 374] width 1 height 12
radio input "true"
click at [617, 661] on button "Next" at bounding box center [653, 681] width 236 height 58
click at [668, 689] on button "Next" at bounding box center [653, 681] width 236 height 58
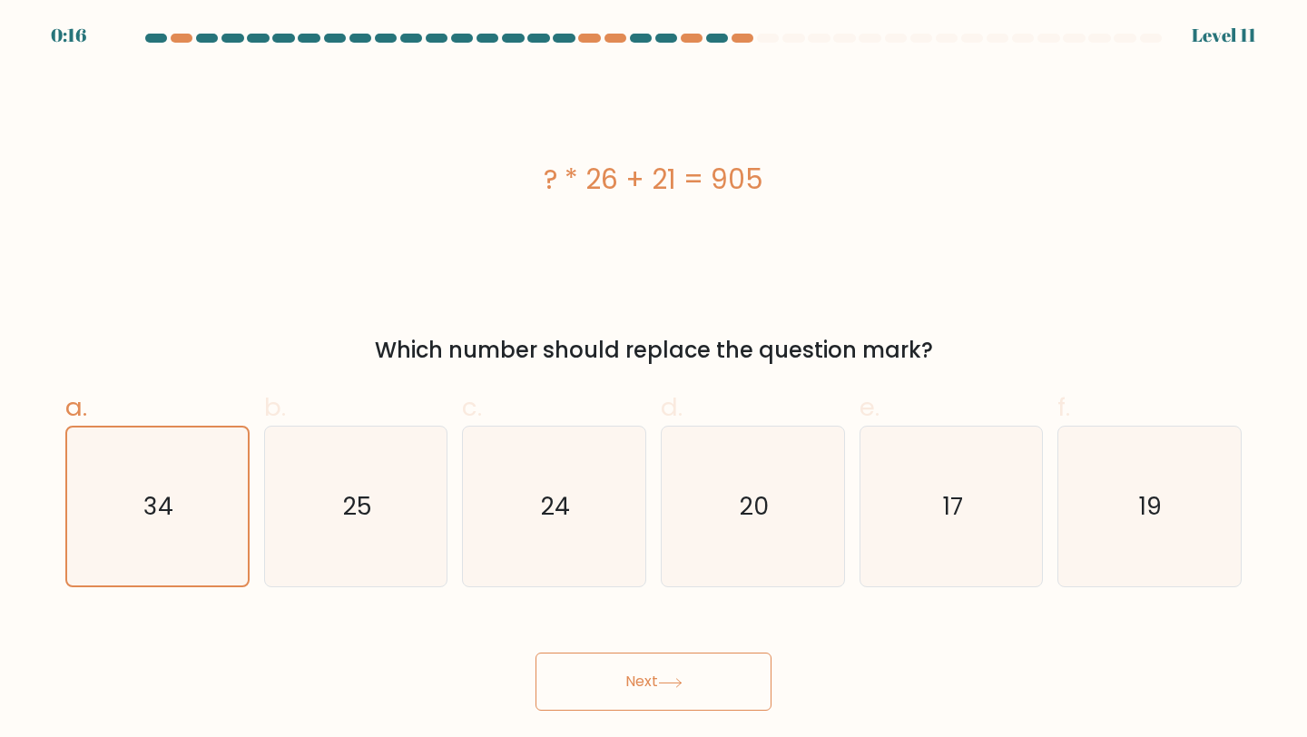
click at [592, 660] on button "Next" at bounding box center [653, 681] width 236 height 58
click at [689, 669] on button "Next" at bounding box center [653, 681] width 236 height 58
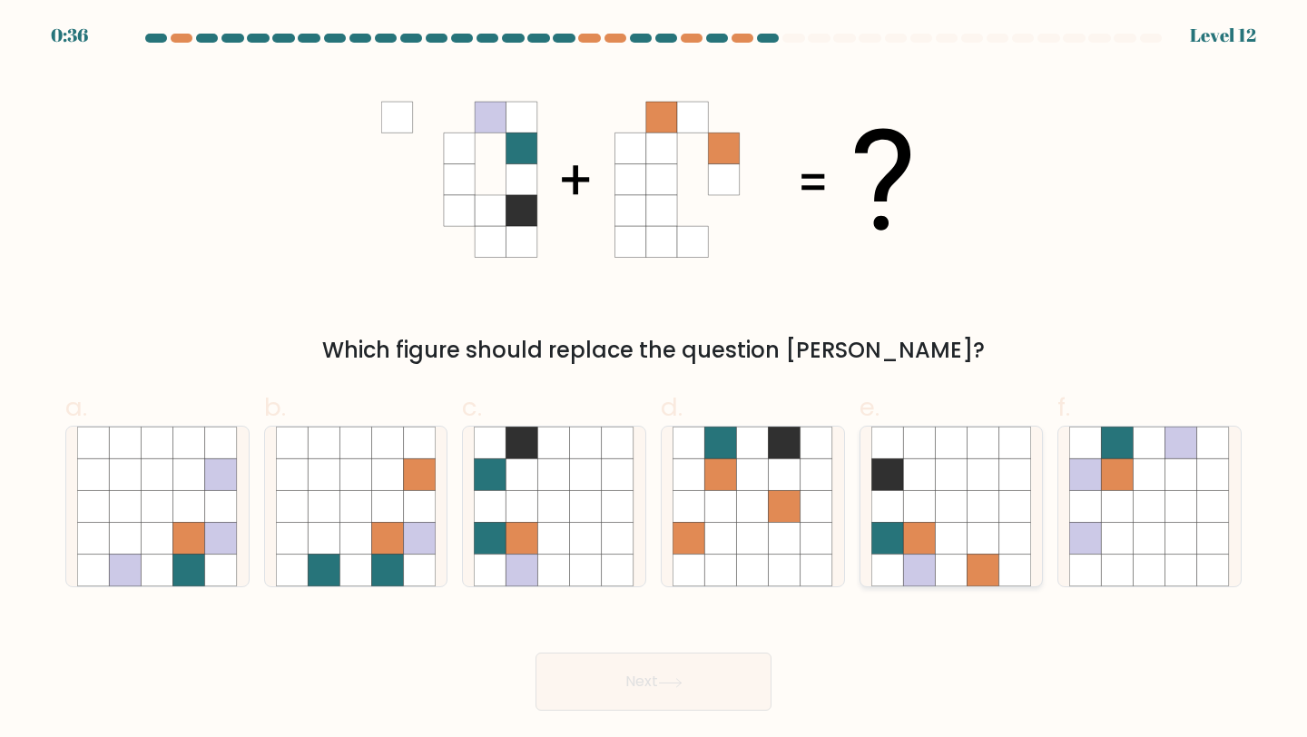
click at [975, 532] on icon at bounding box center [983, 539] width 32 height 32
click at [654, 380] on input "e." at bounding box center [653, 374] width 1 height 12
radio input "true"
click at [655, 666] on button "Next" at bounding box center [653, 681] width 236 height 58
click at [692, 688] on button "Next" at bounding box center [653, 681] width 236 height 58
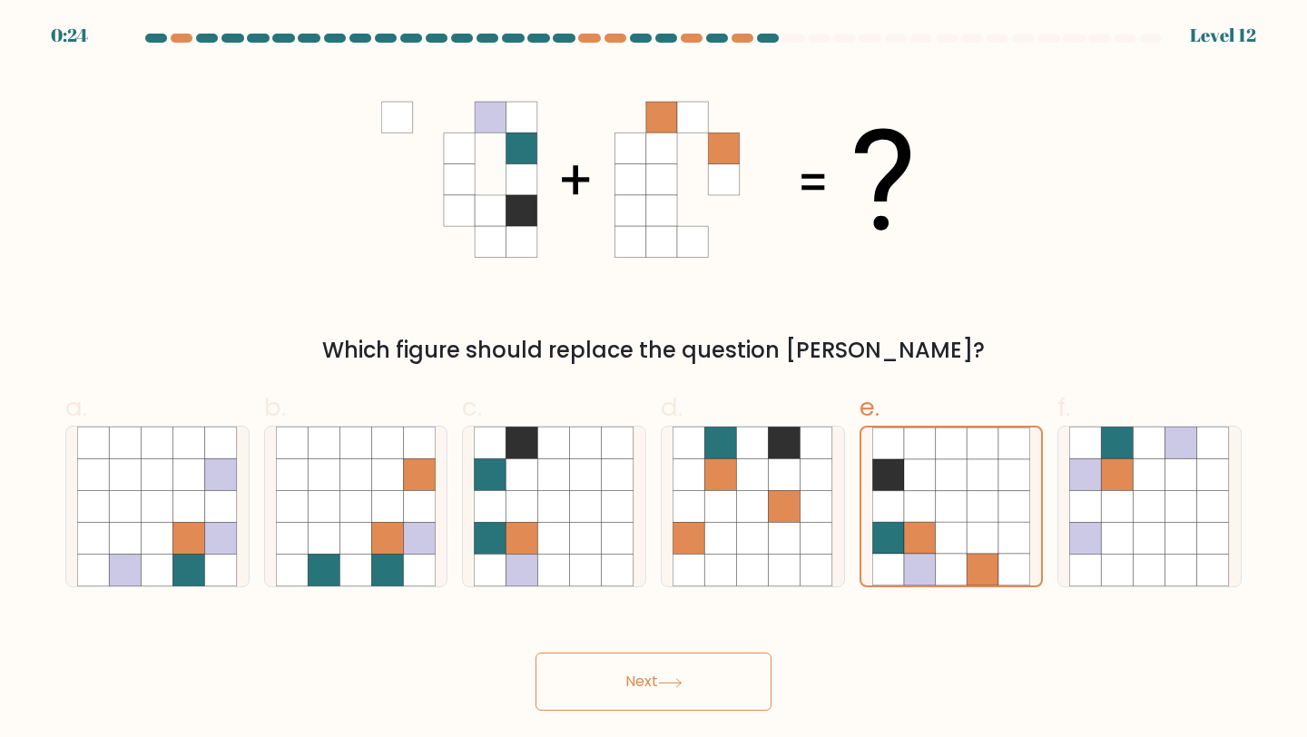
click at [692, 688] on button "Next" at bounding box center [653, 681] width 236 height 58
click at [665, 677] on button "Next" at bounding box center [653, 681] width 236 height 58
click at [665, 676] on button "Next" at bounding box center [653, 681] width 236 height 58
